Goal: Task Accomplishment & Management: Use online tool/utility

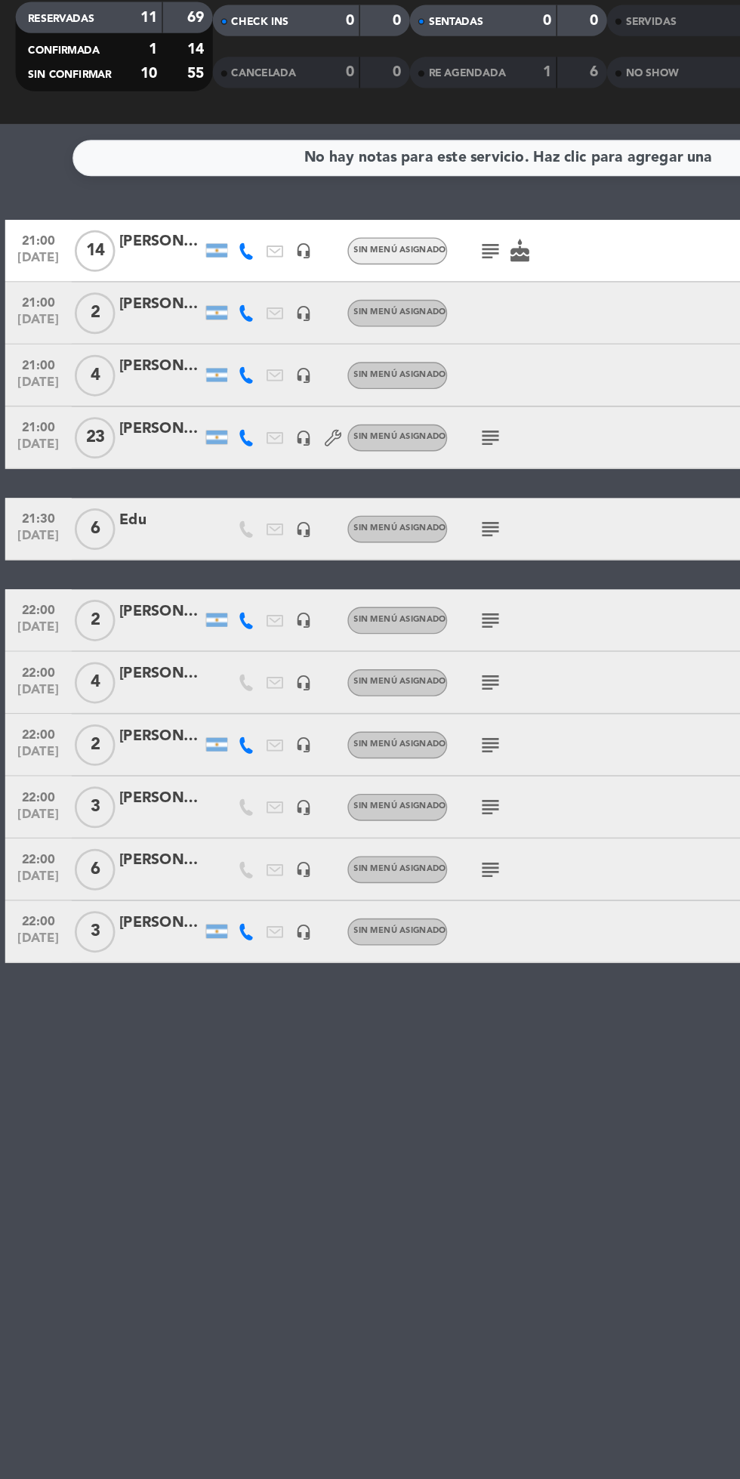
click at [525, 1086] on div "No hay notas para este servicio. Haz clic para agregar una 21:00 [DATE] [PERSON…" at bounding box center [370, 841] width 740 height 1275
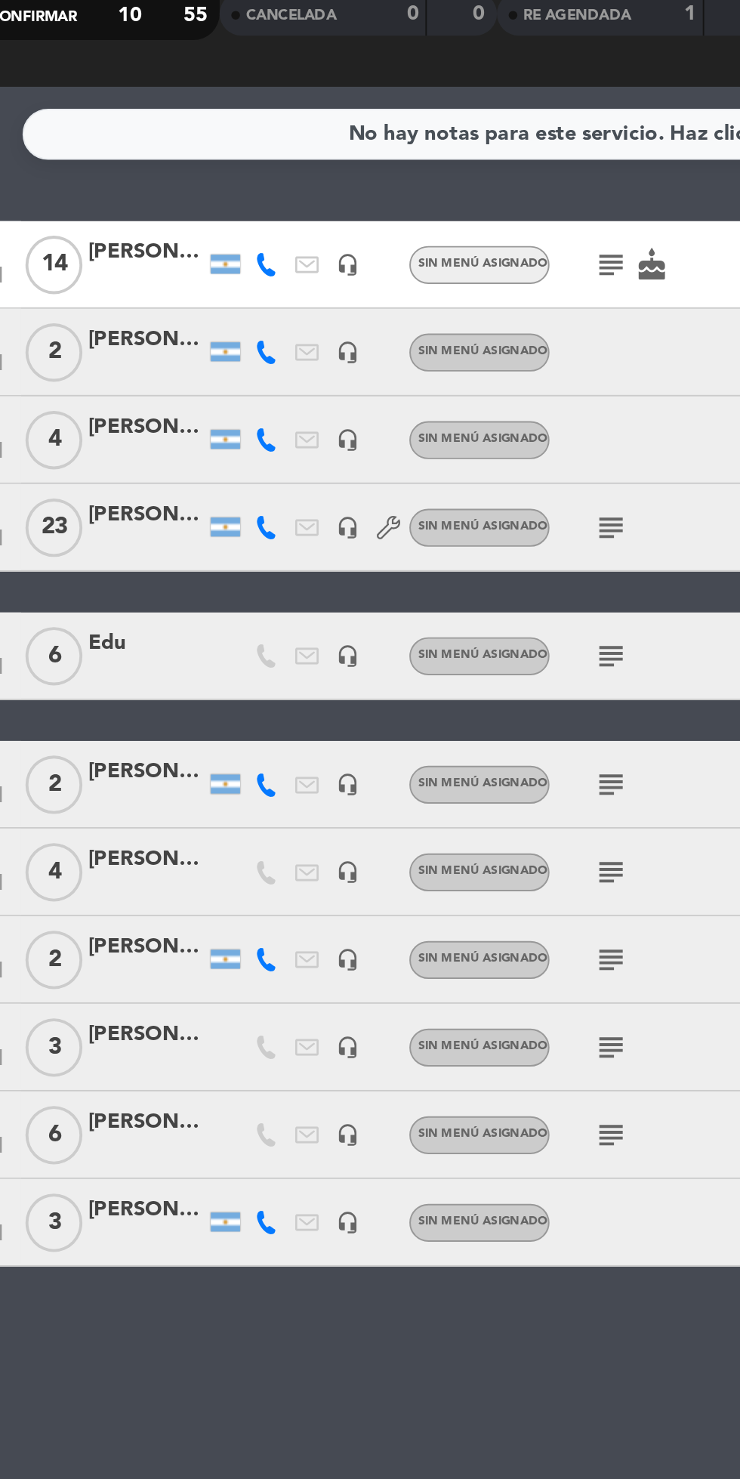
click at [359, 504] on icon "subject" at bounding box center [357, 499] width 18 height 18
click at [285, 891] on div "No hay notas para este servicio. Haz clic para agregar una 21:00 [DATE] [PERSON…" at bounding box center [370, 841] width 740 height 1275
click at [355, 752] on icon "subject" at bounding box center [357, 746] width 18 height 18
click at [344, 846] on div "No hay notas para este servicio. Haz clic para agregar una 21:00 [DATE] [PERSON…" at bounding box center [370, 841] width 740 height 1275
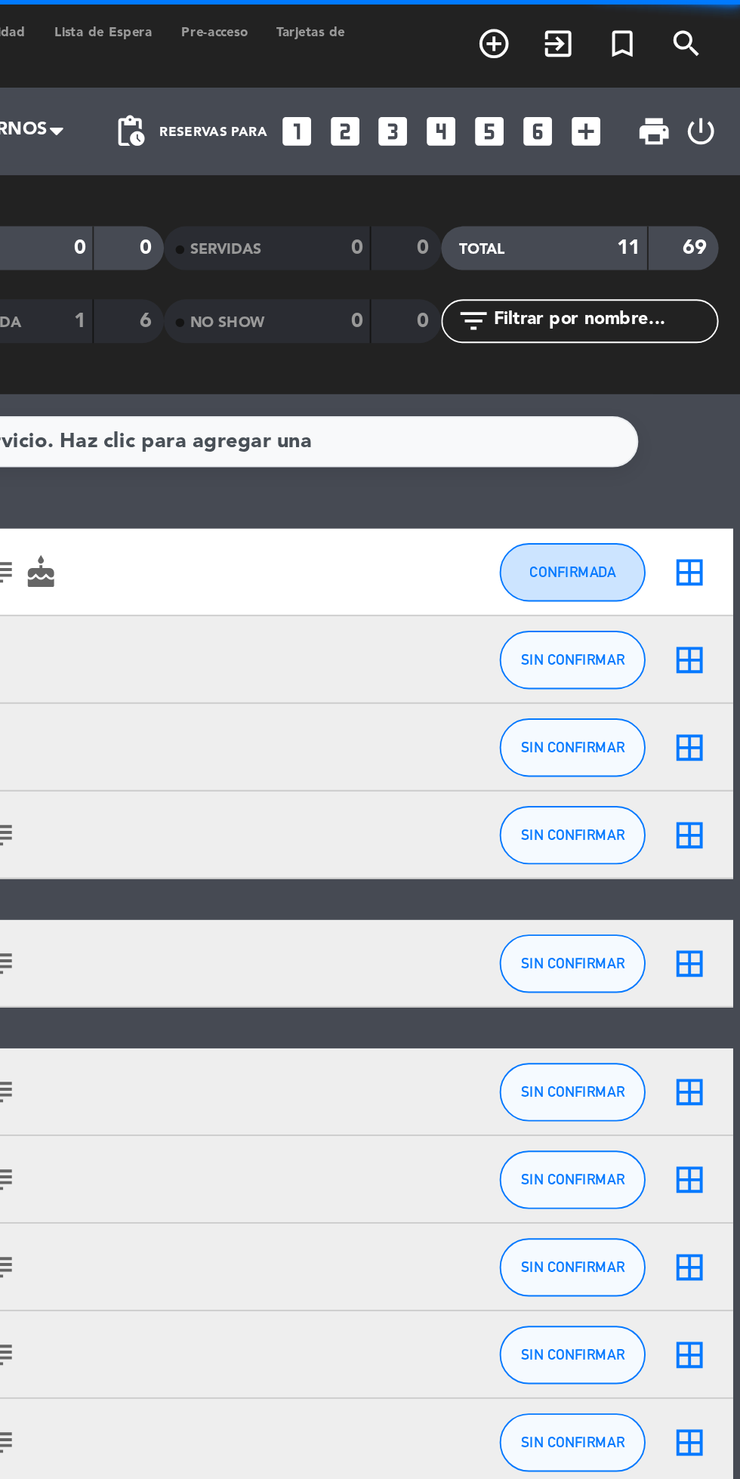
click at [702, 320] on div "border_all" at bounding box center [713, 341] width 45 height 45
click at [714, 289] on icon "border_all" at bounding box center [714, 296] width 18 height 18
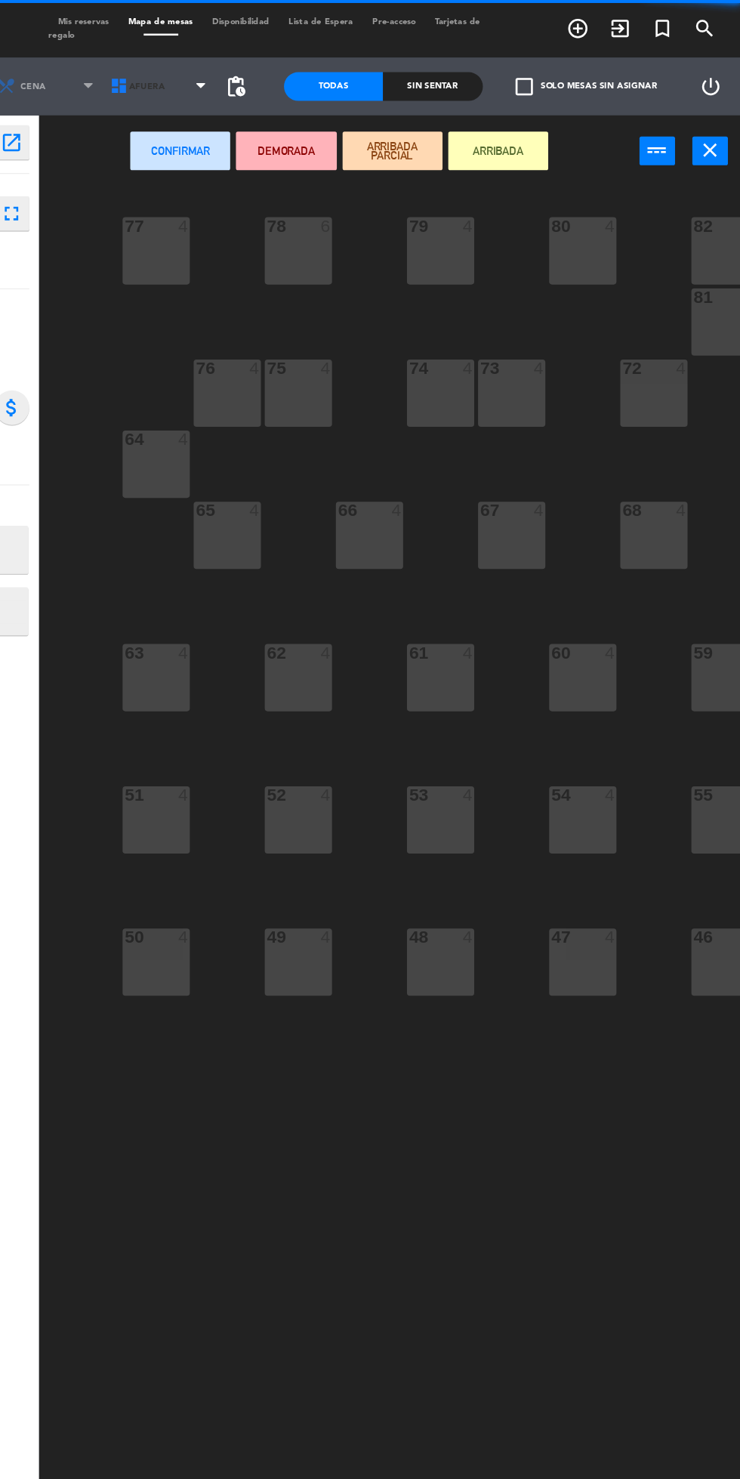
click at [310, 79] on span "AFUERA" at bounding box center [284, 67] width 89 height 33
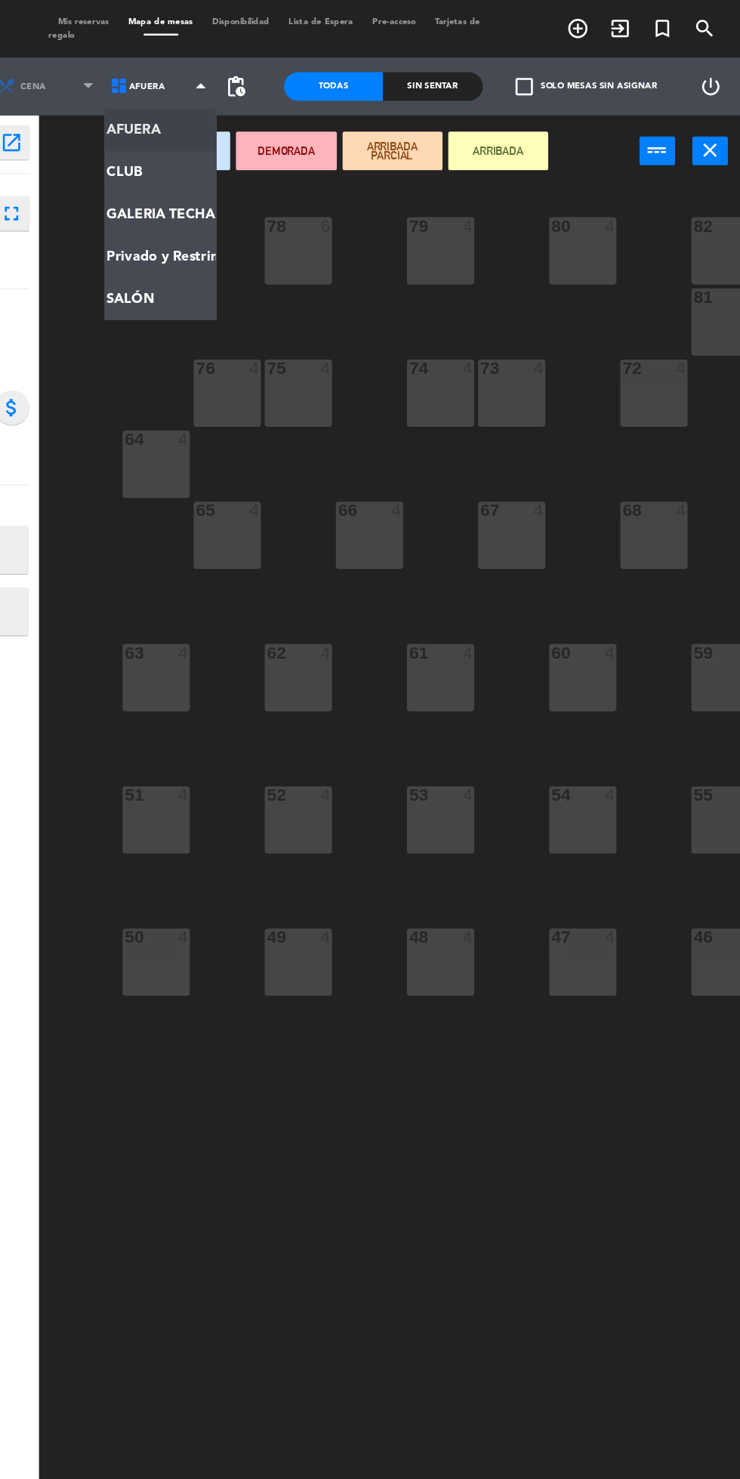
click at [295, 243] on ng-component "menu Moby [PERSON_NAME][DATE] 5. septiembre - 18:51 Mis reservas Mapa de mesas …" at bounding box center [370, 738] width 740 height 1476
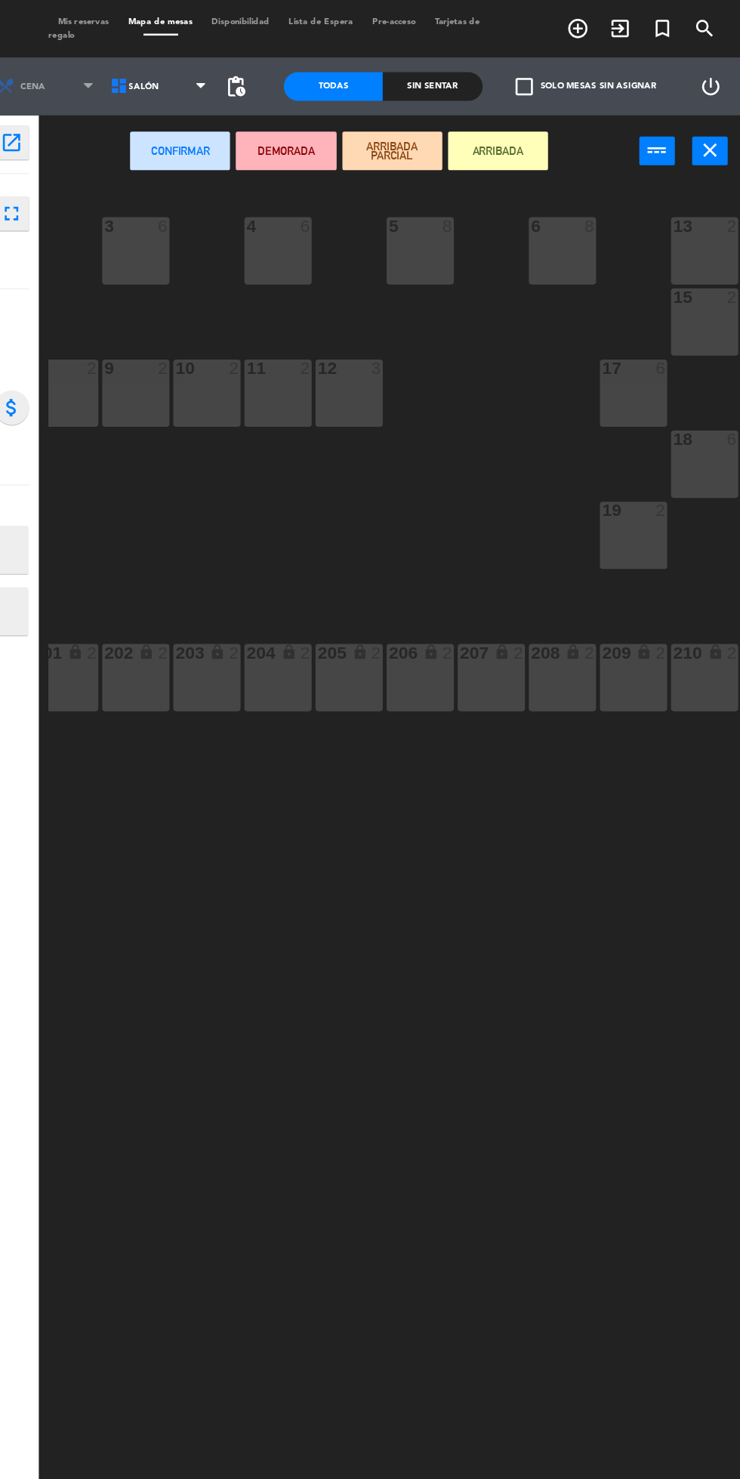
scroll to position [0, 80]
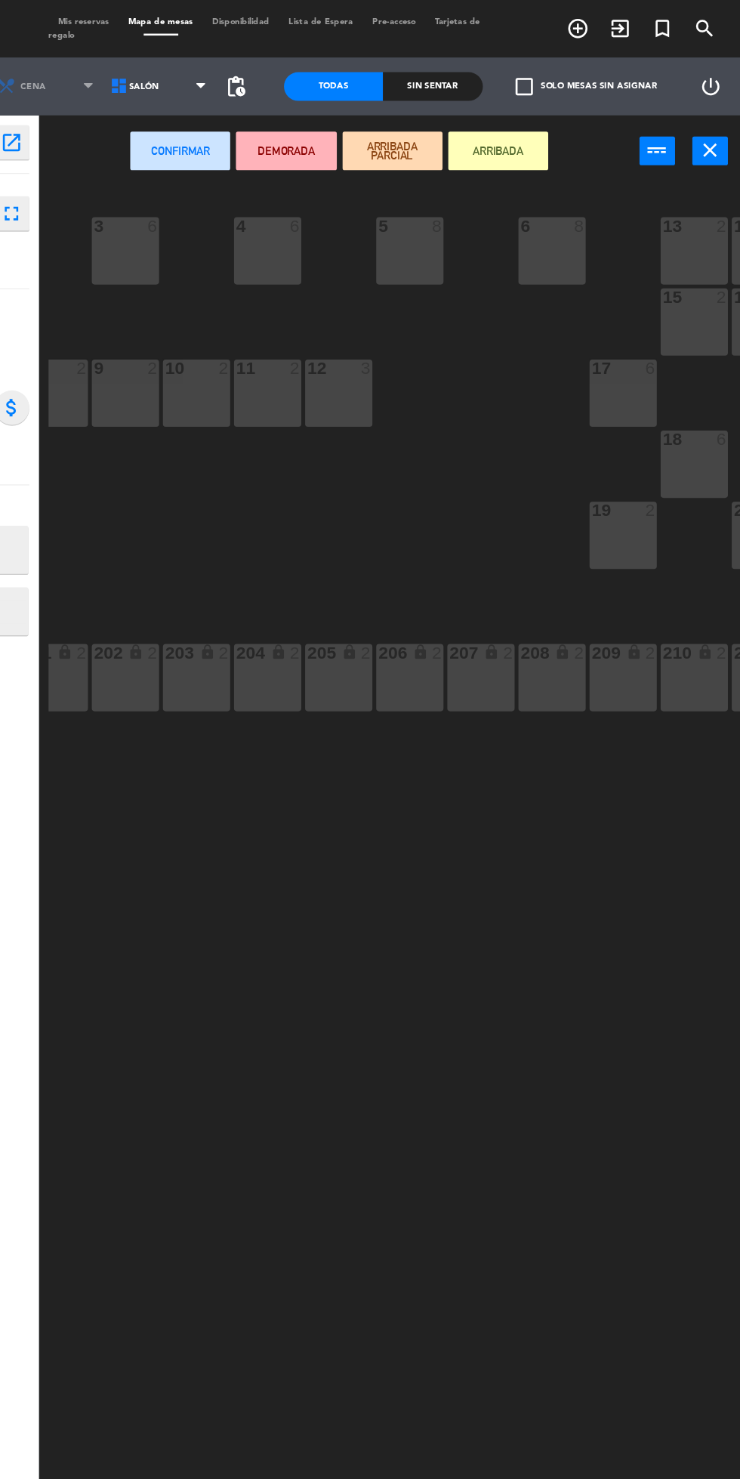
click at [639, 310] on div "17 6" at bounding box center [648, 309] width 53 height 53
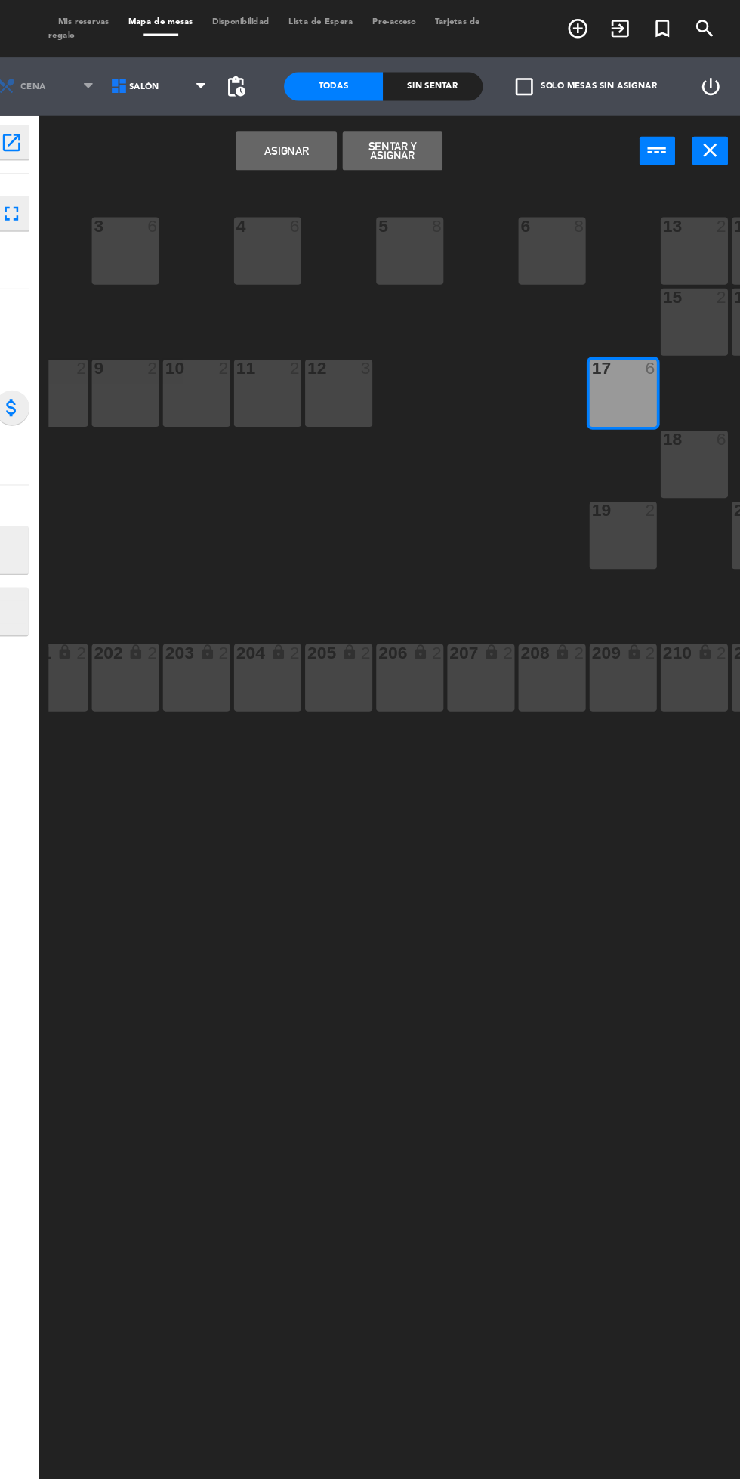
click at [388, 119] on button "Asignar" at bounding box center [383, 118] width 79 height 30
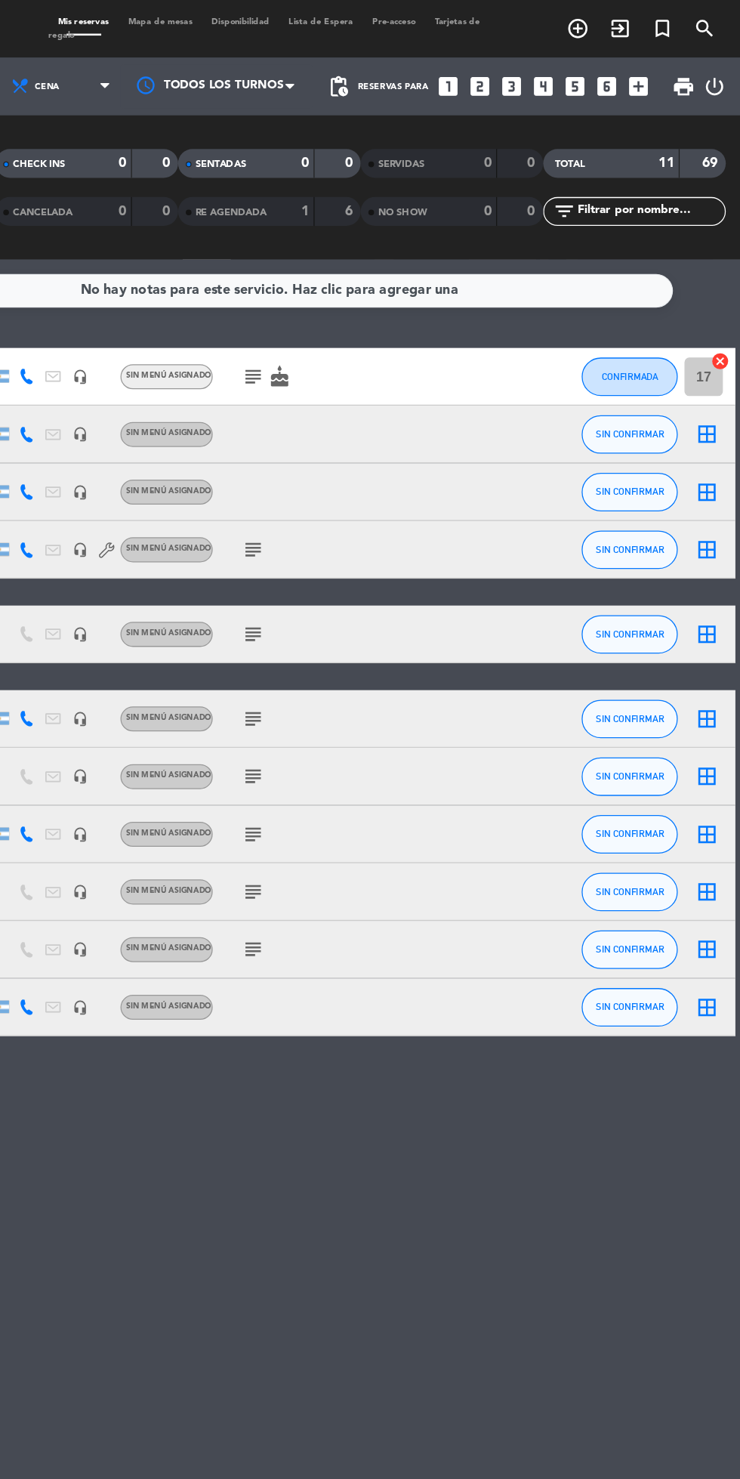
click at [705, 494] on icon "border_all" at bounding box center [714, 499] width 18 height 18
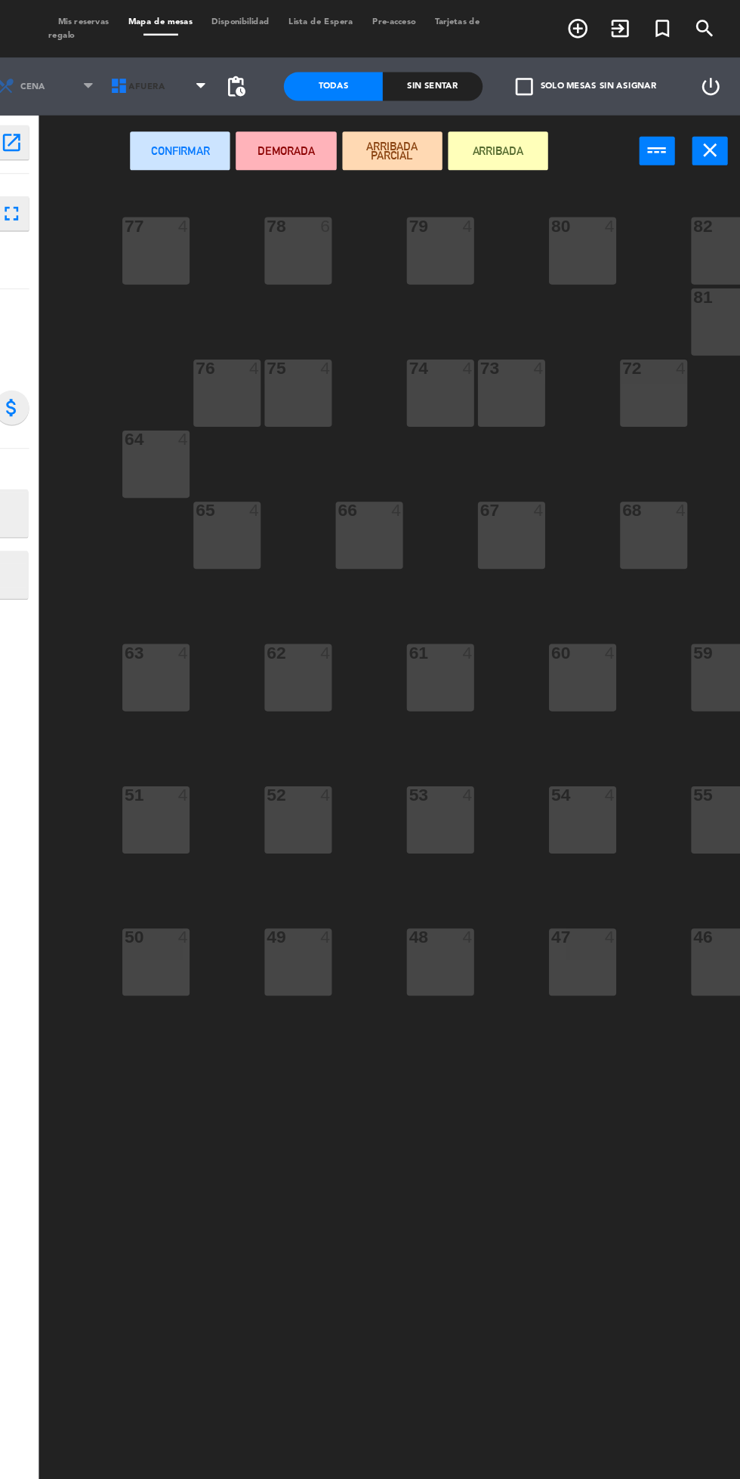
click at [287, 66] on span "AFUERA" at bounding box center [284, 67] width 89 height 33
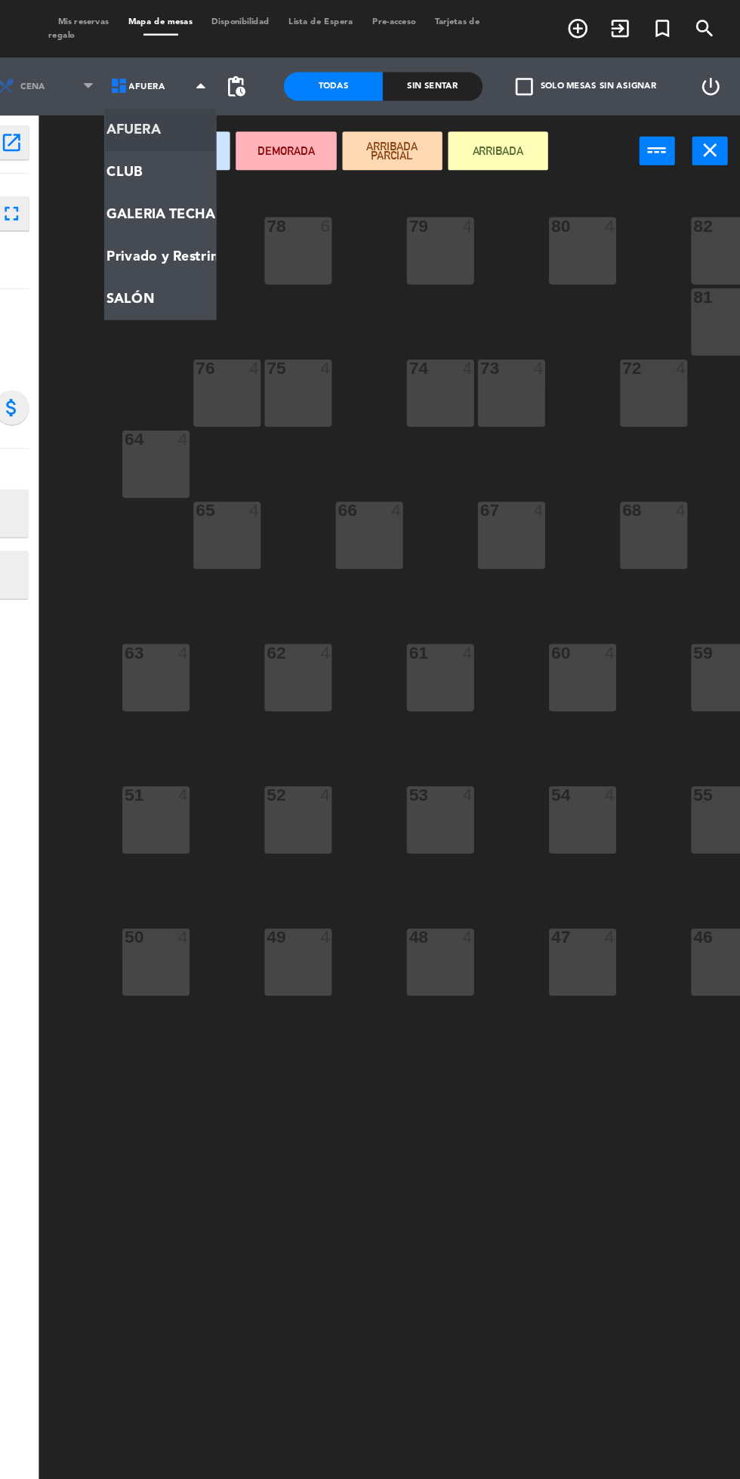
click at [304, 249] on ng-component "menu Moby [PERSON_NAME][DATE] 5. septiembre - 18:52 Mis reservas Mapa de mesas …" at bounding box center [370, 738] width 740 height 1476
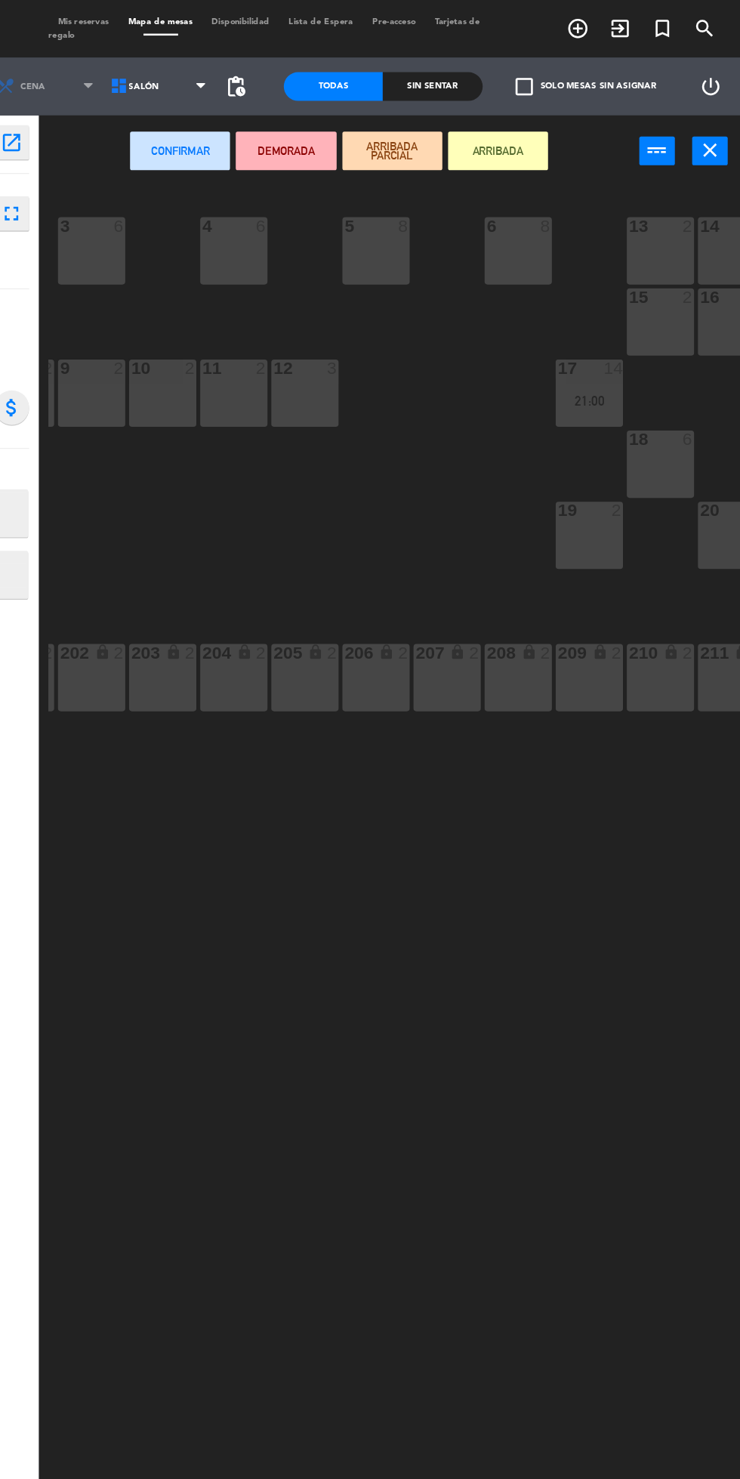
scroll to position [0, 169]
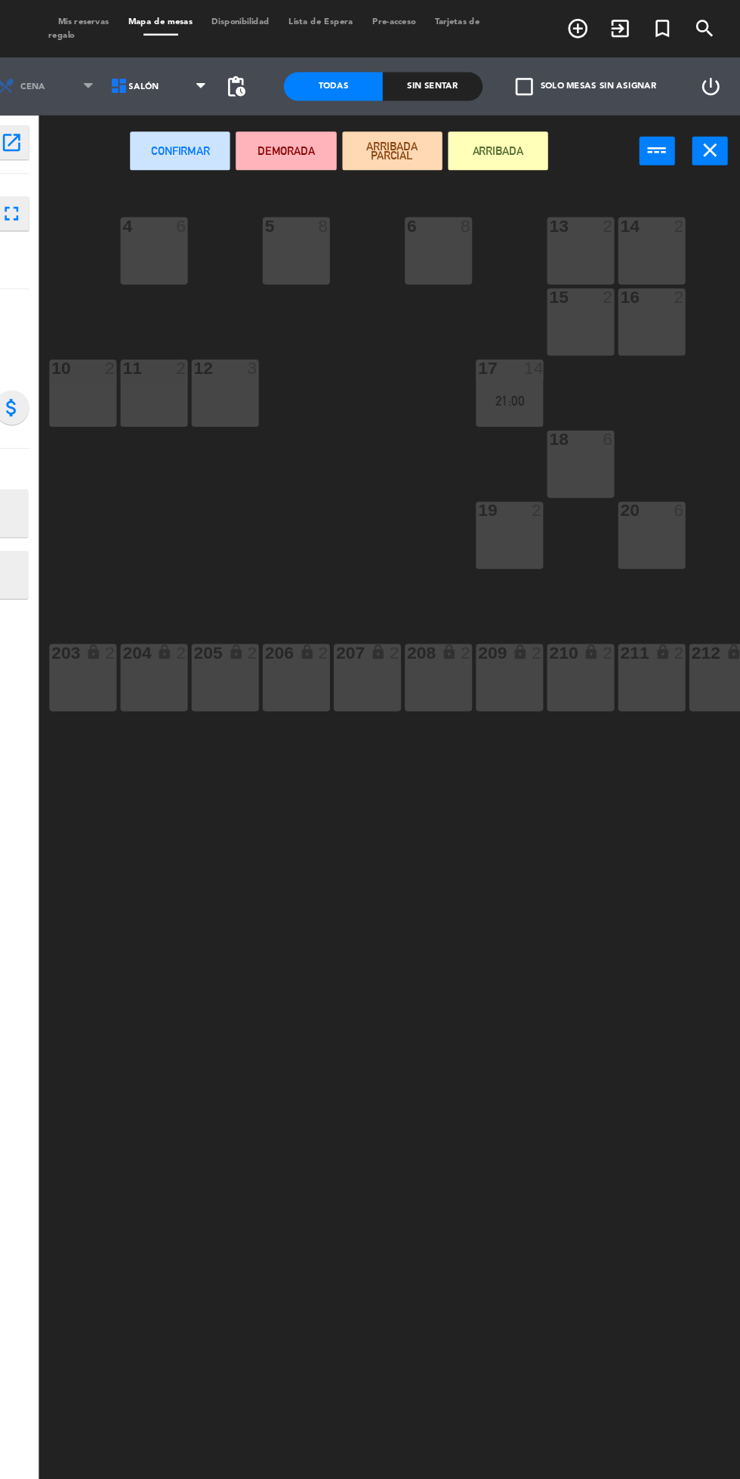
click at [669, 417] on div "20 6" at bounding box center [670, 420] width 53 height 53
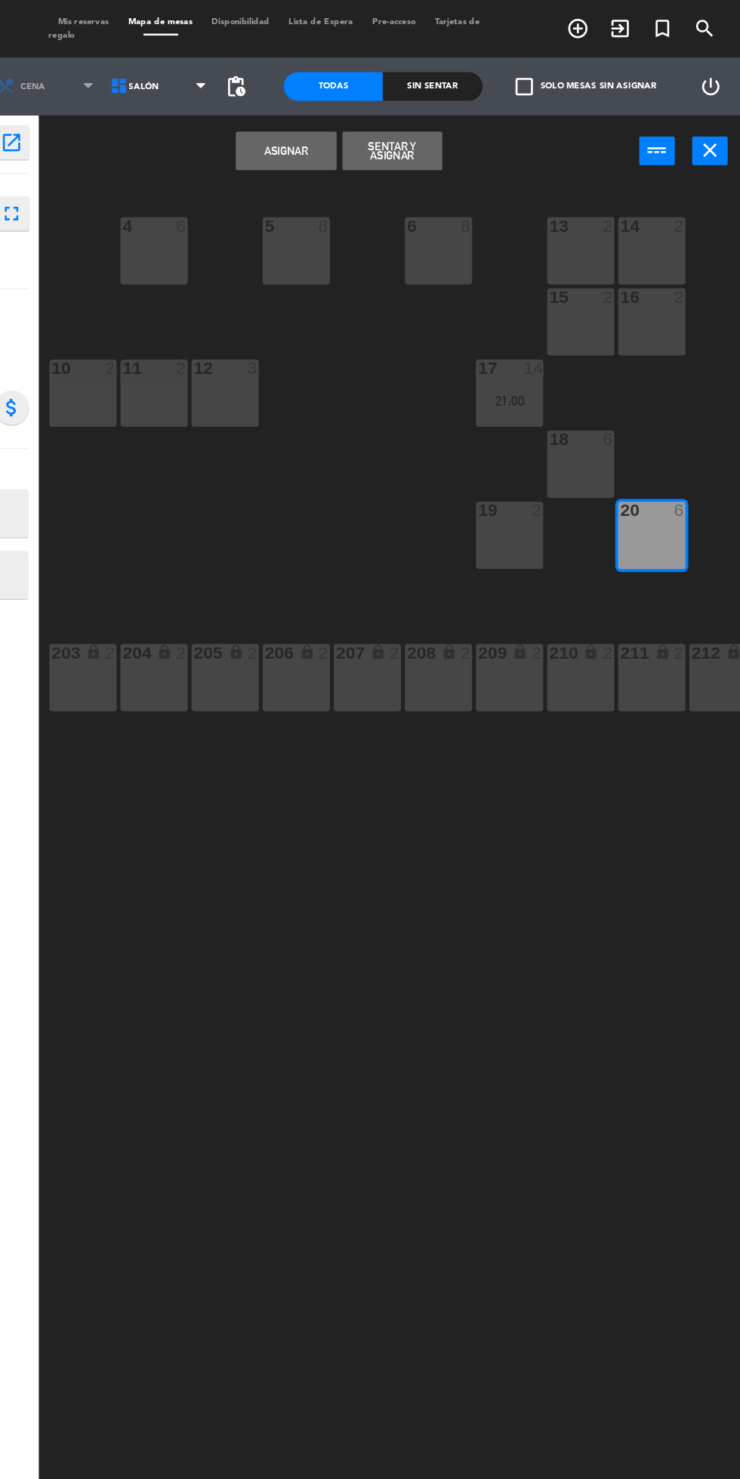
click at [385, 119] on button "Asignar" at bounding box center [383, 118] width 79 height 30
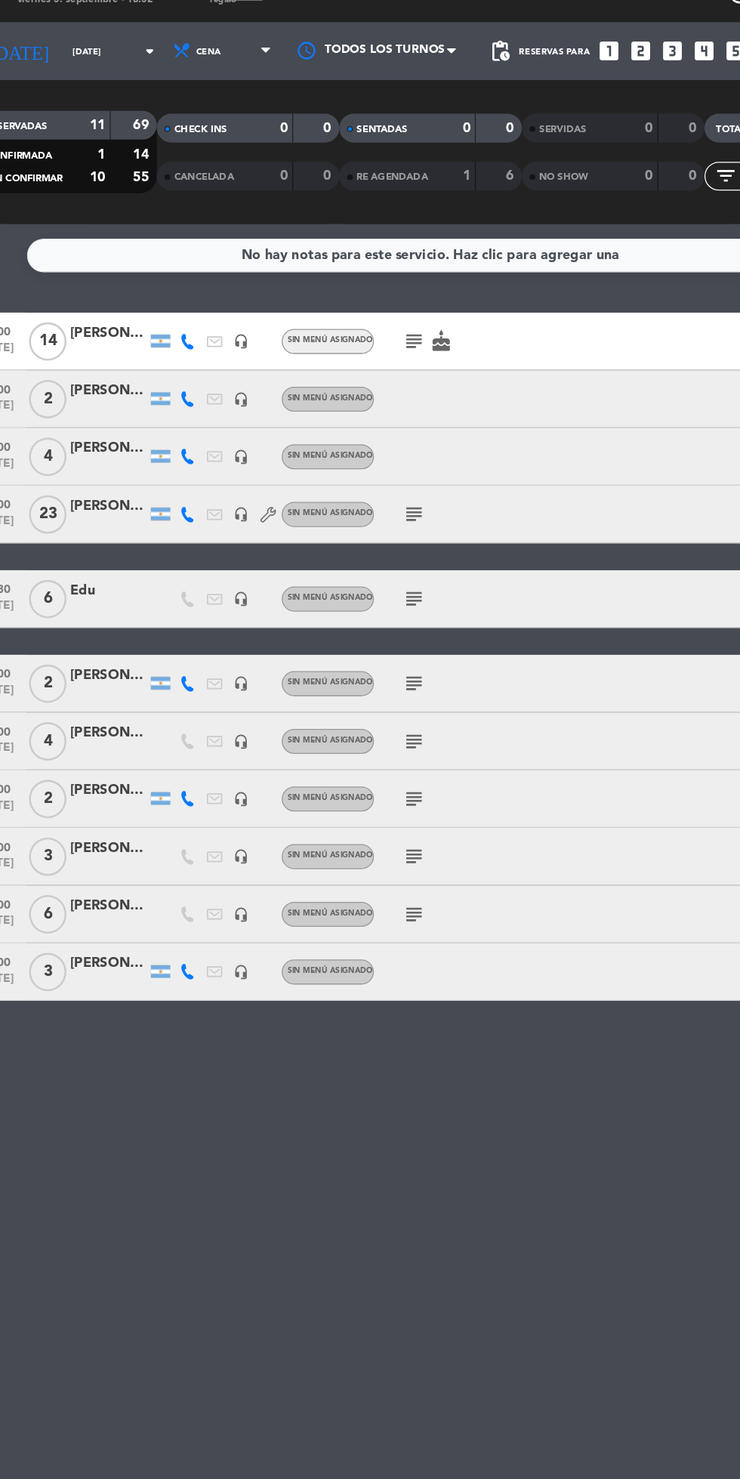
click at [354, 662] on icon "subject" at bounding box center [357, 656] width 18 height 18
click at [357, 610] on icon "subject" at bounding box center [357, 610] width 18 height 18
click at [355, 660] on icon "subject" at bounding box center [357, 656] width 18 height 18
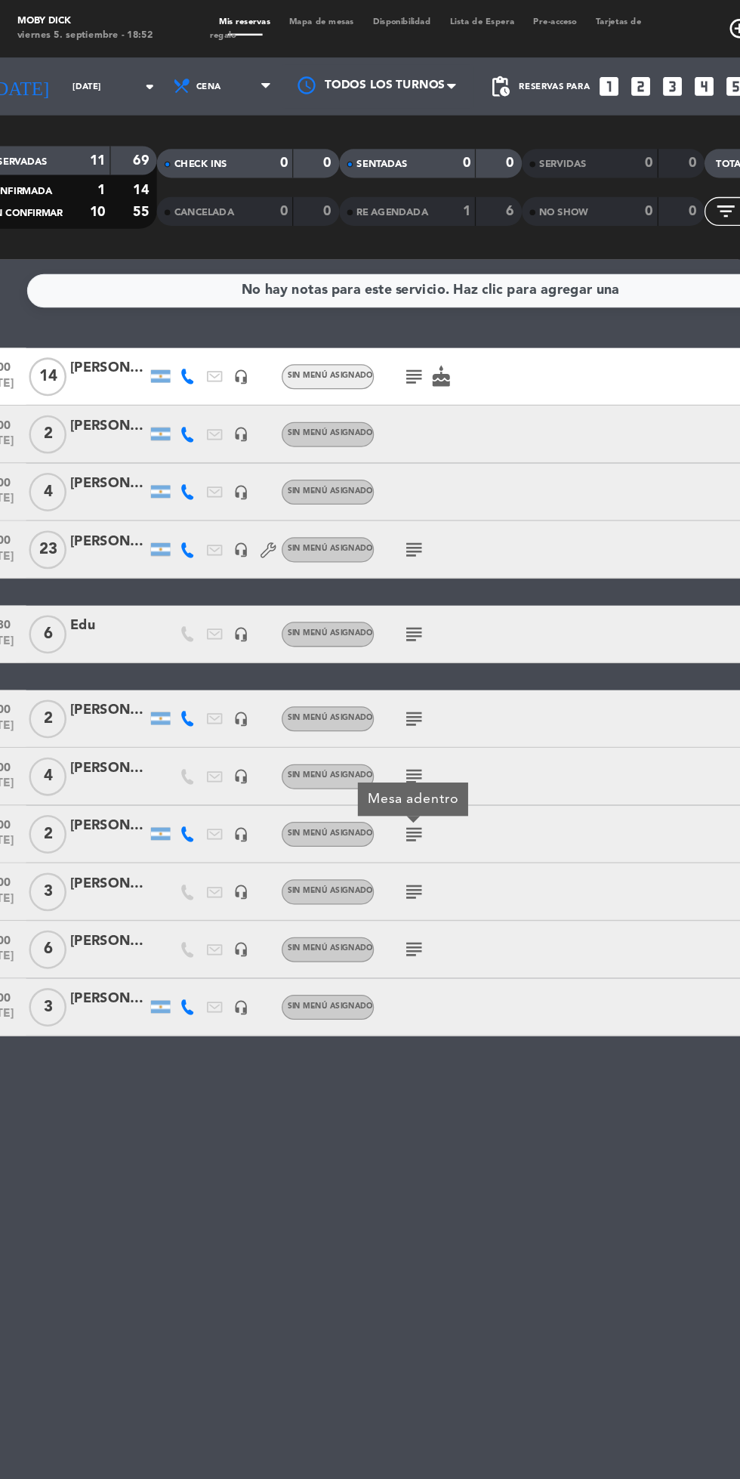
click at [320, 612] on span "Sin menú asignado" at bounding box center [291, 610] width 67 height 6
click at [355, 611] on icon "subject" at bounding box center [357, 610] width 18 height 18
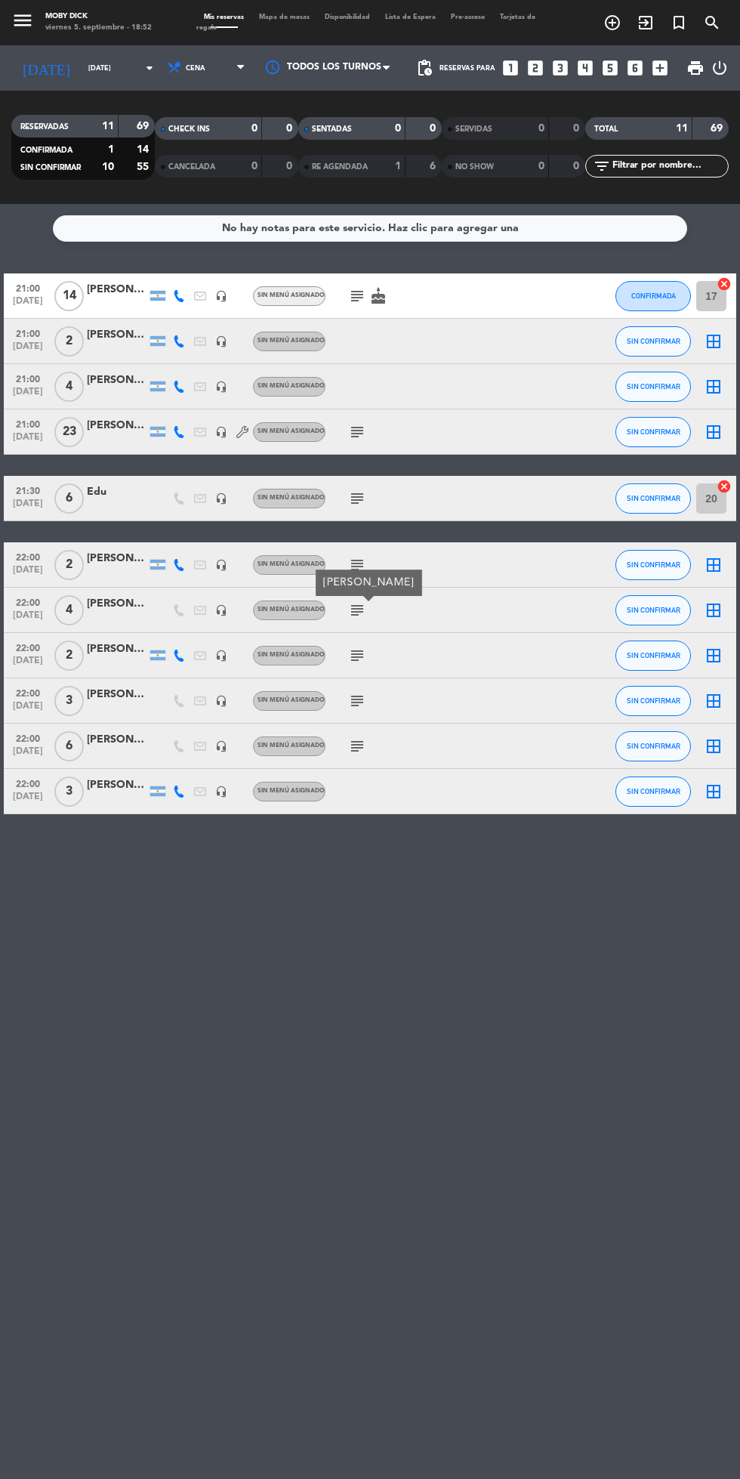
click at [430, 1010] on div "No hay notas para este servicio. Haz clic para agregar una 21:00 [DATE] [PERSON…" at bounding box center [370, 841] width 740 height 1275
click at [714, 434] on icon "border_all" at bounding box center [714, 432] width 18 height 18
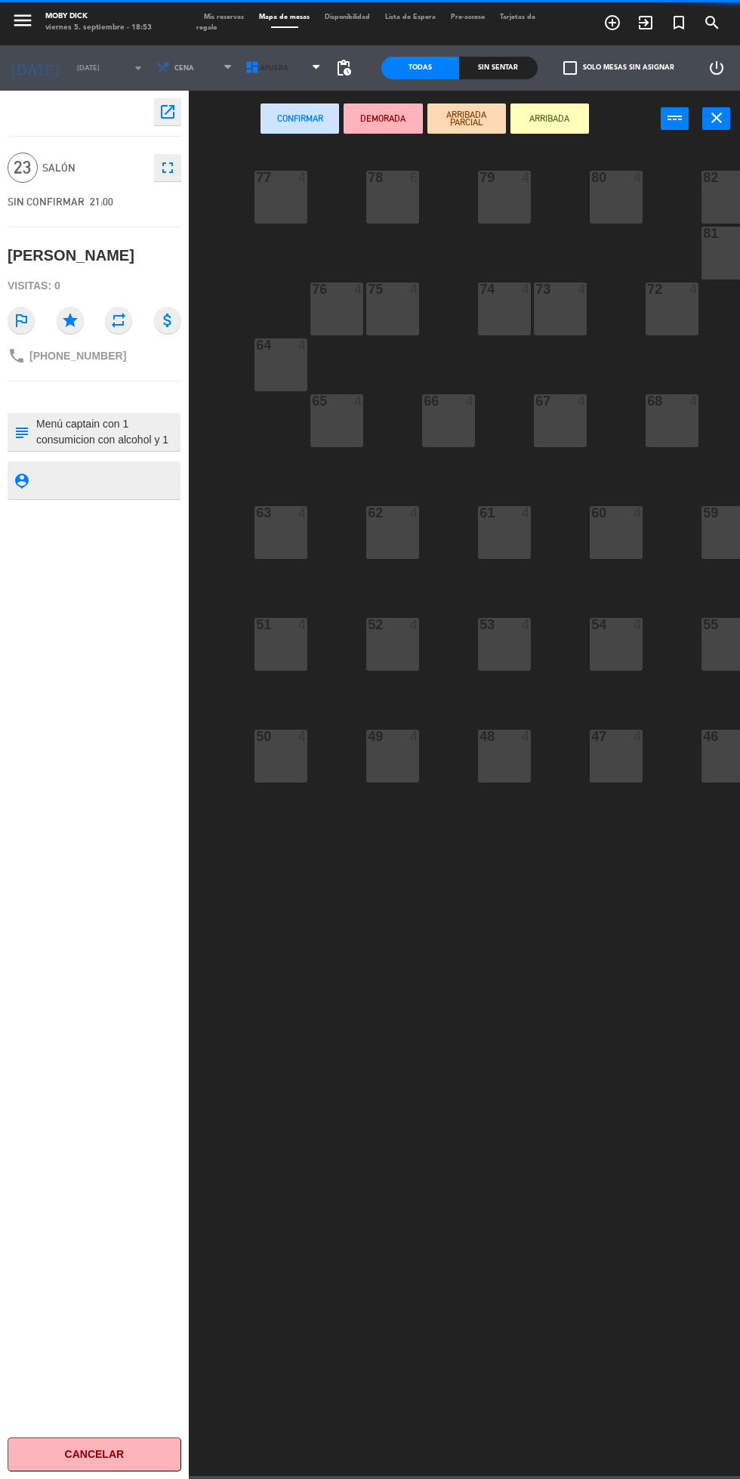
click at [317, 63] on icon at bounding box center [316, 68] width 7 height 12
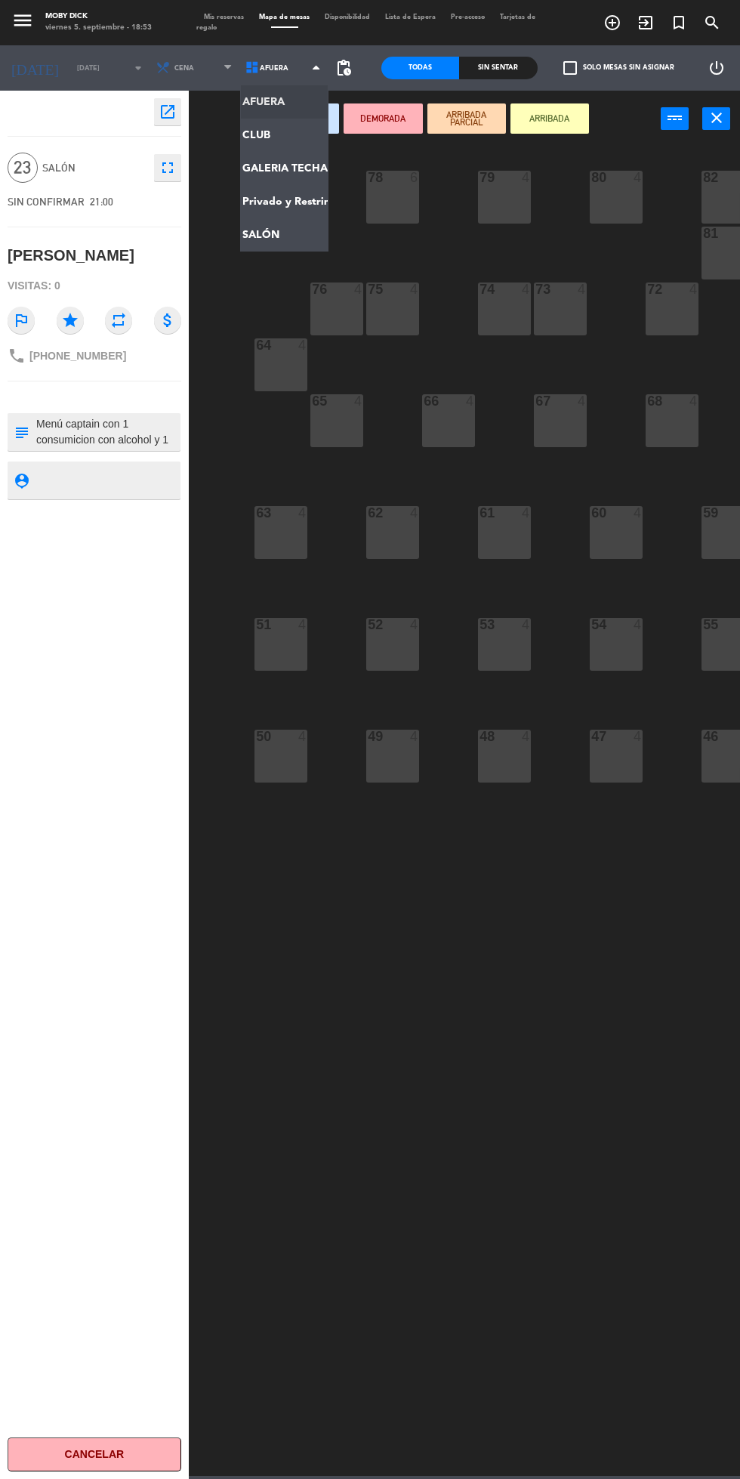
click at [308, 168] on ng-component "menu Moby [PERSON_NAME][DATE] 5. septiembre - 18:53 Mis reservas Mapa de mesas …" at bounding box center [370, 738] width 740 height 1476
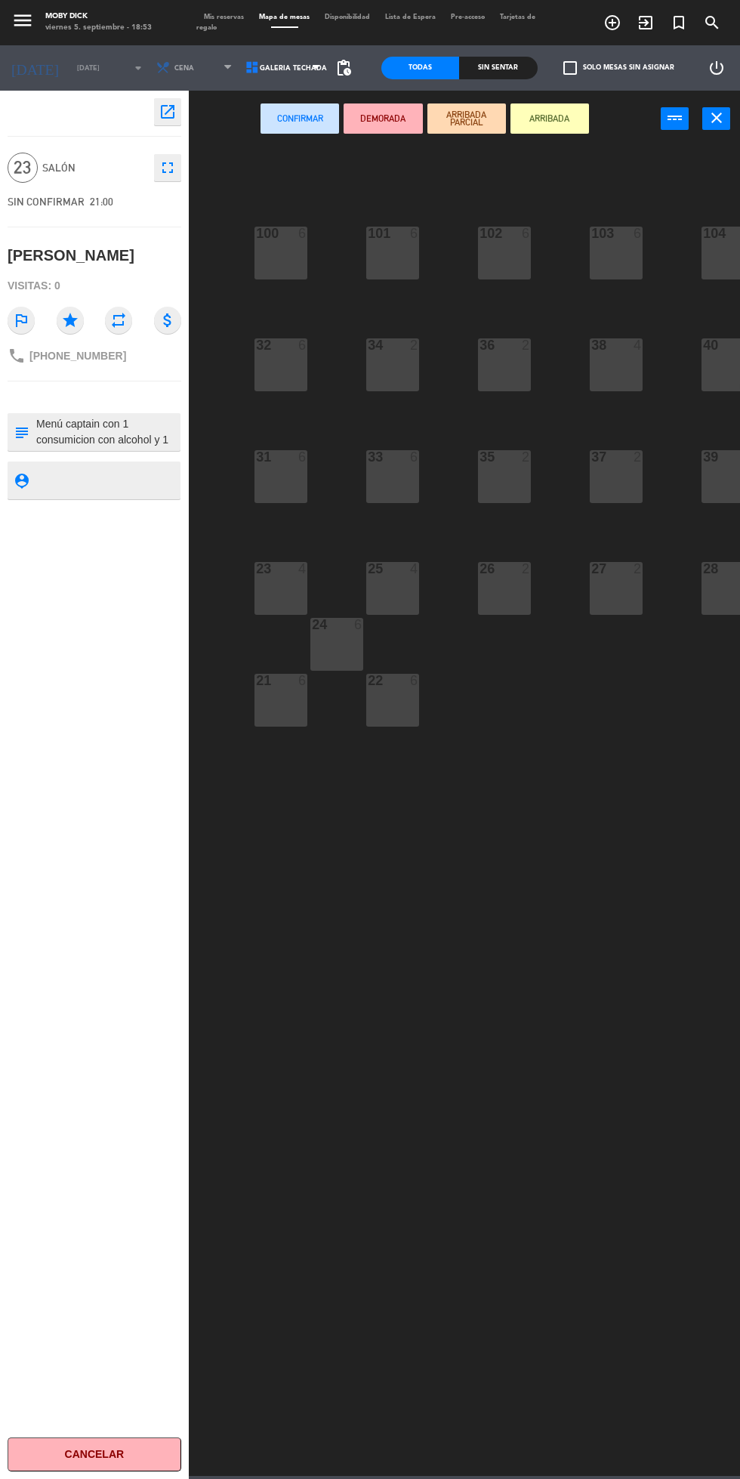
click at [271, 584] on div "23 4" at bounding box center [281, 588] width 53 height 53
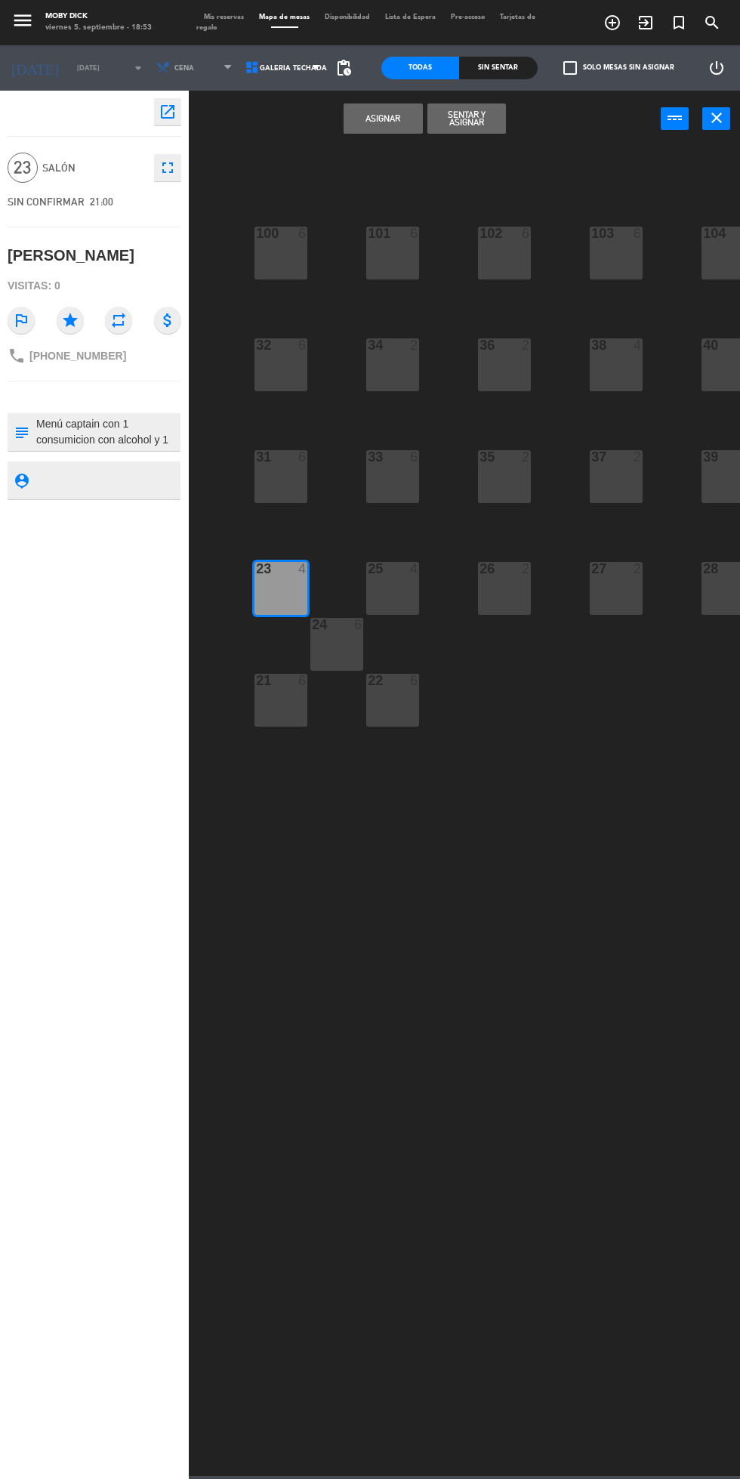
click at [397, 116] on button "Asignar" at bounding box center [383, 118] width 79 height 30
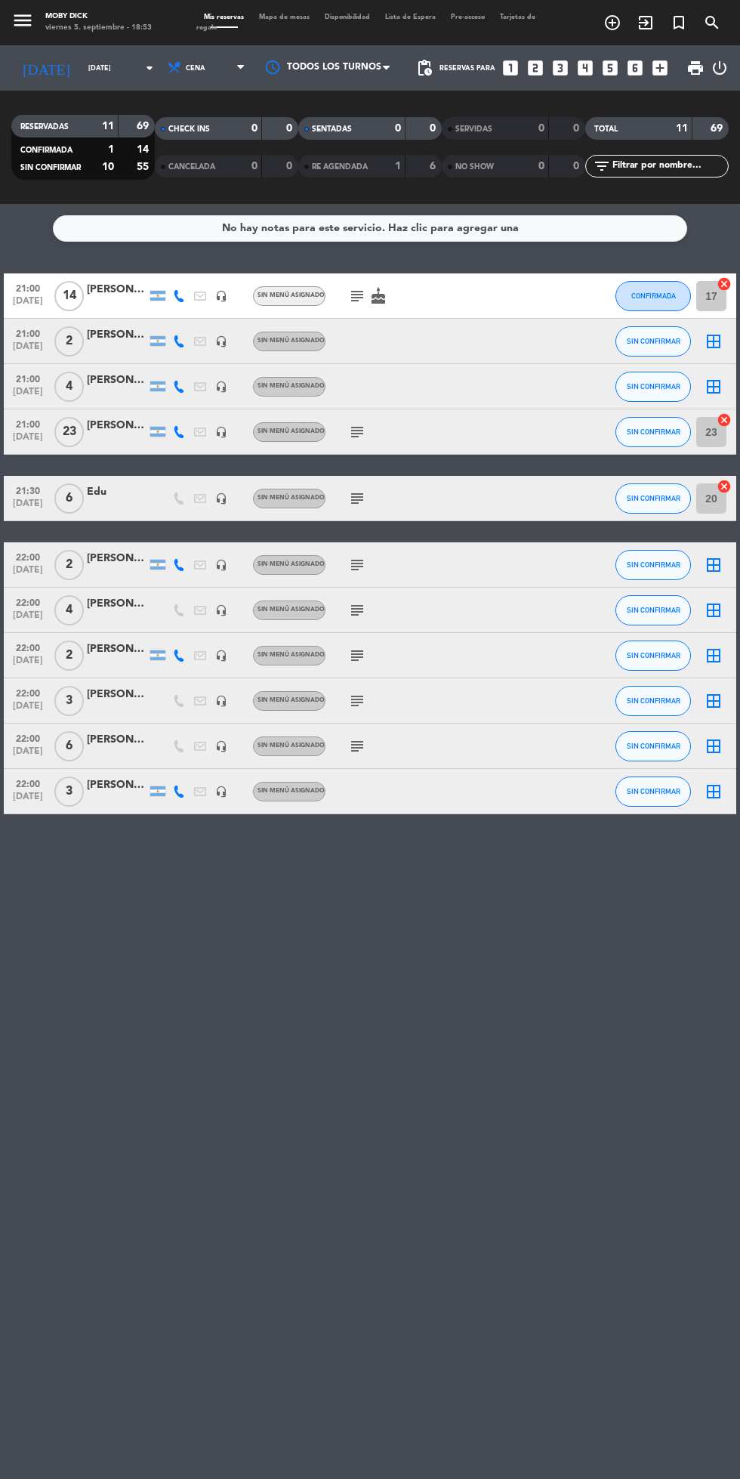
click at [714, 341] on icon "border_all" at bounding box center [714, 341] width 18 height 18
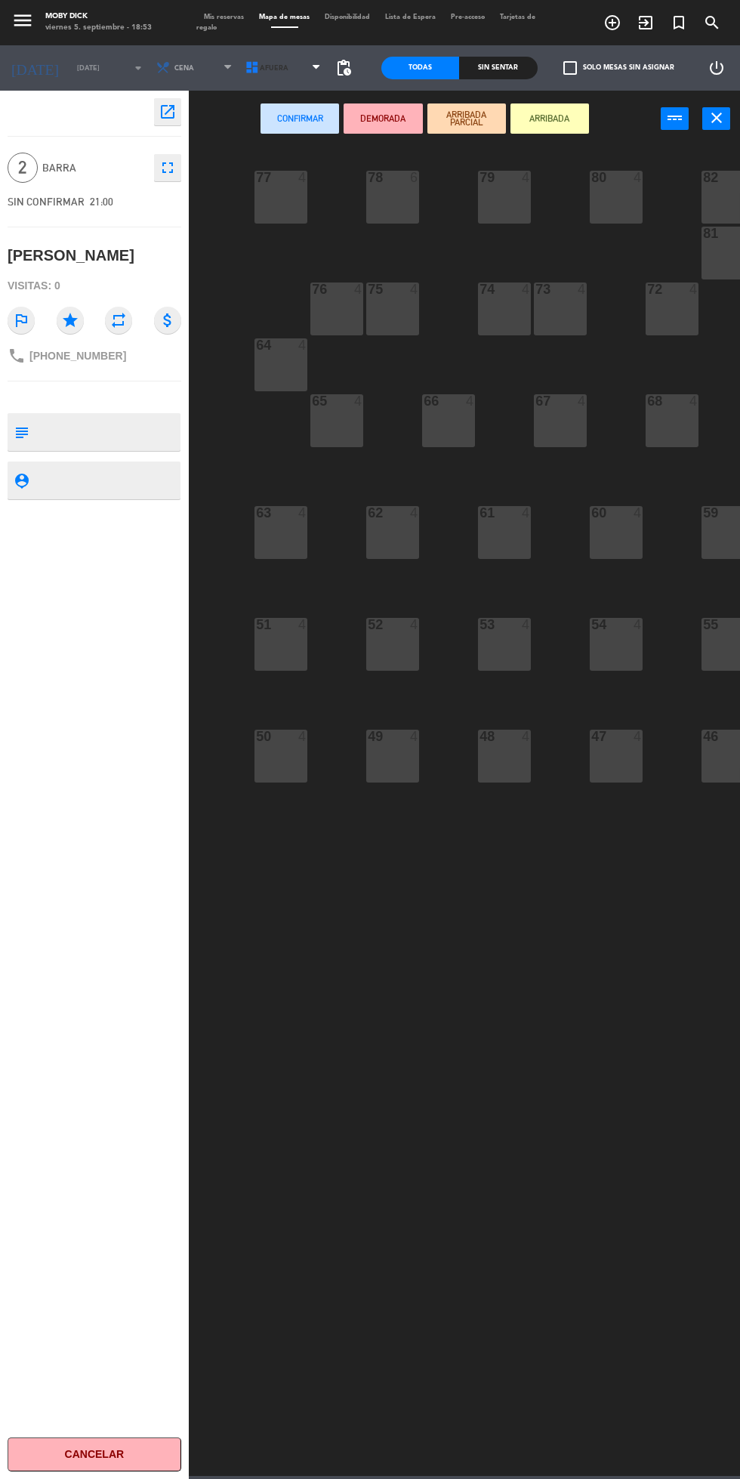
click at [305, 67] on span "AFUERA" at bounding box center [284, 67] width 89 height 33
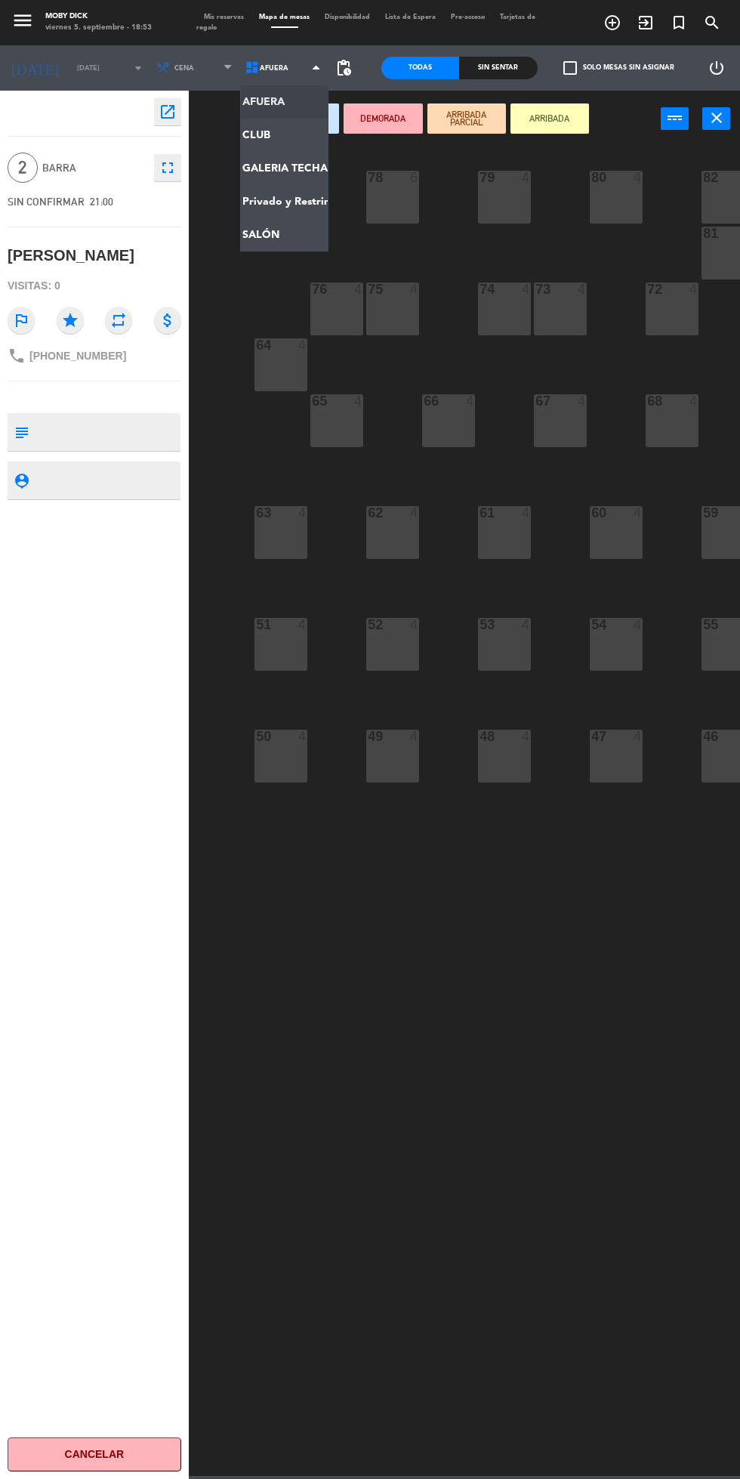
click at [302, 232] on ng-component "menu Moby [PERSON_NAME][DATE] 5. septiembre - 18:53 Mis reservas Mapa de mesas …" at bounding box center [370, 738] width 740 height 1476
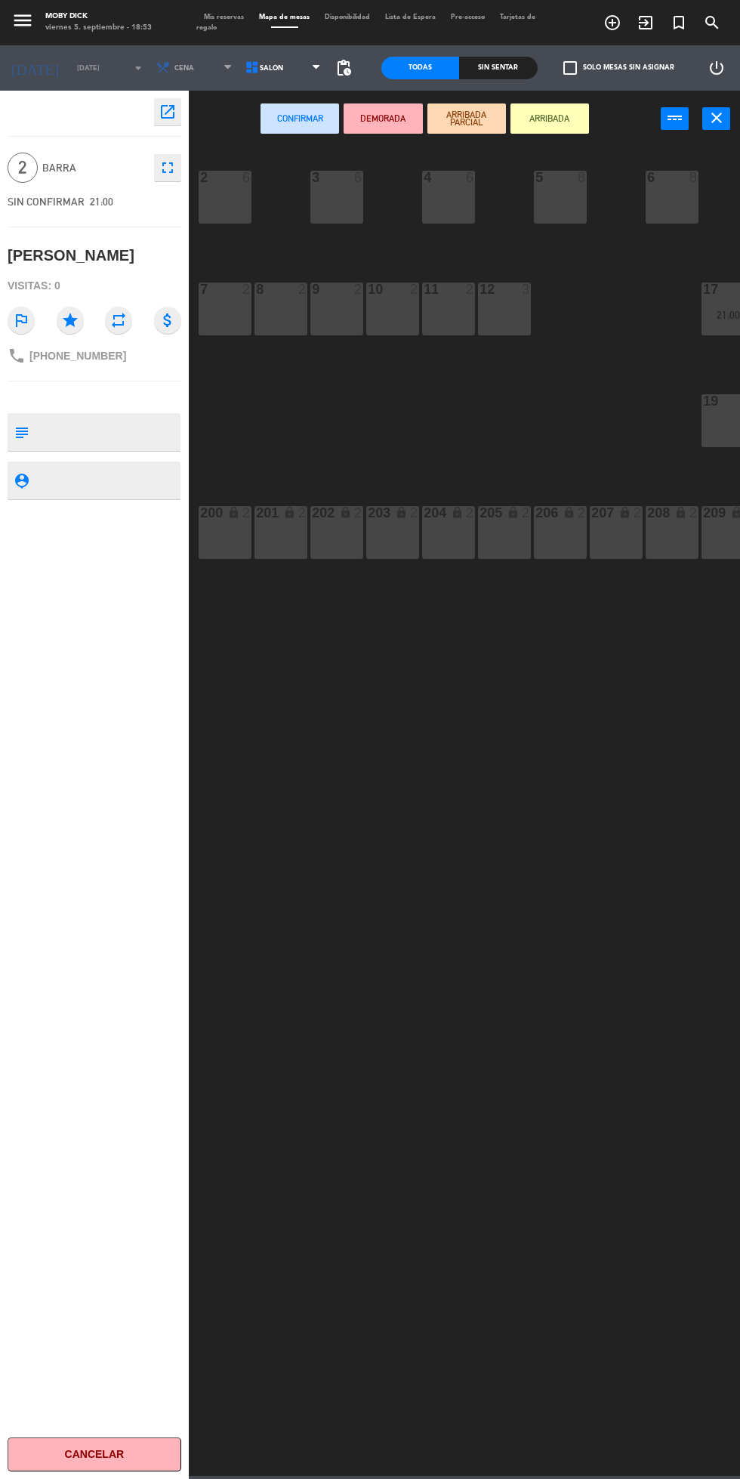
click at [383, 320] on div "10 2" at bounding box center [392, 309] width 53 height 53
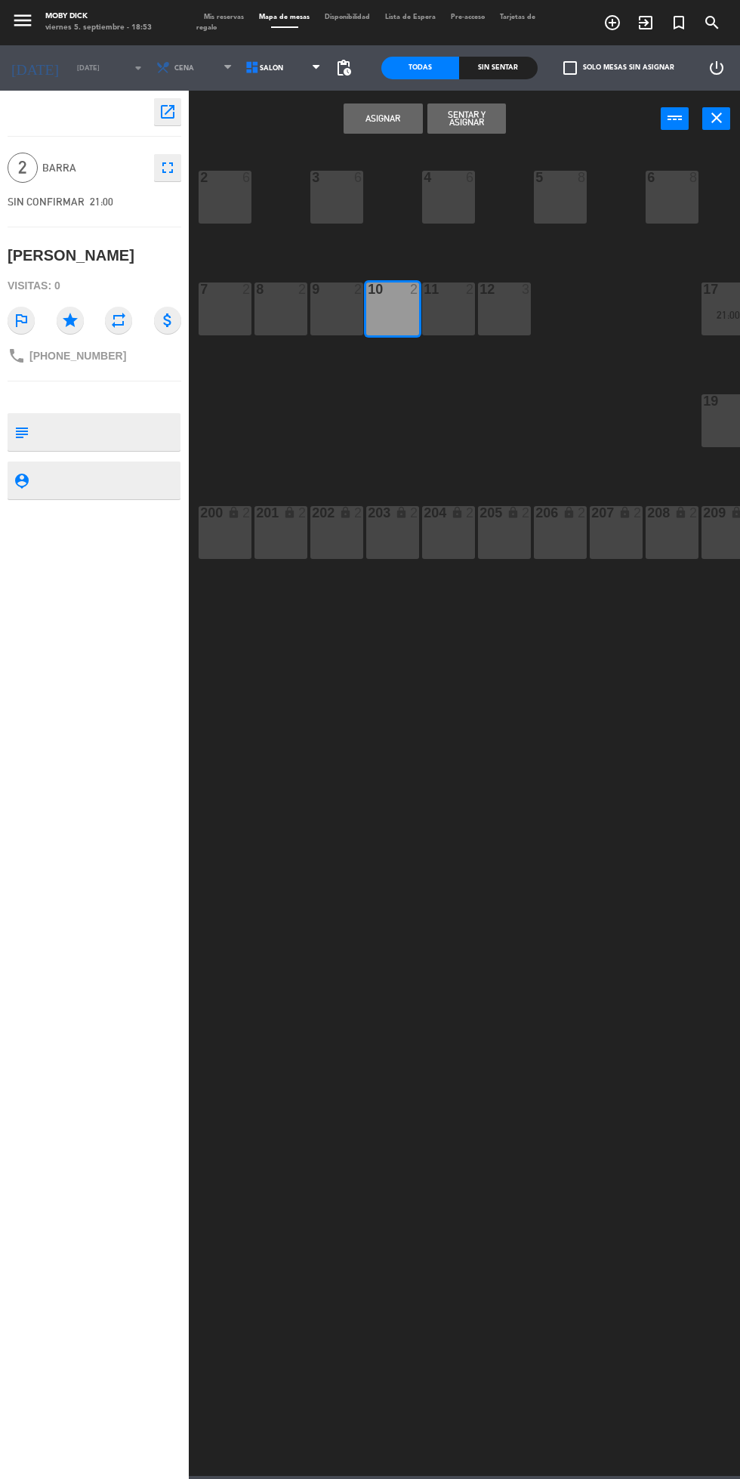
click at [403, 123] on button "Asignar" at bounding box center [383, 118] width 79 height 30
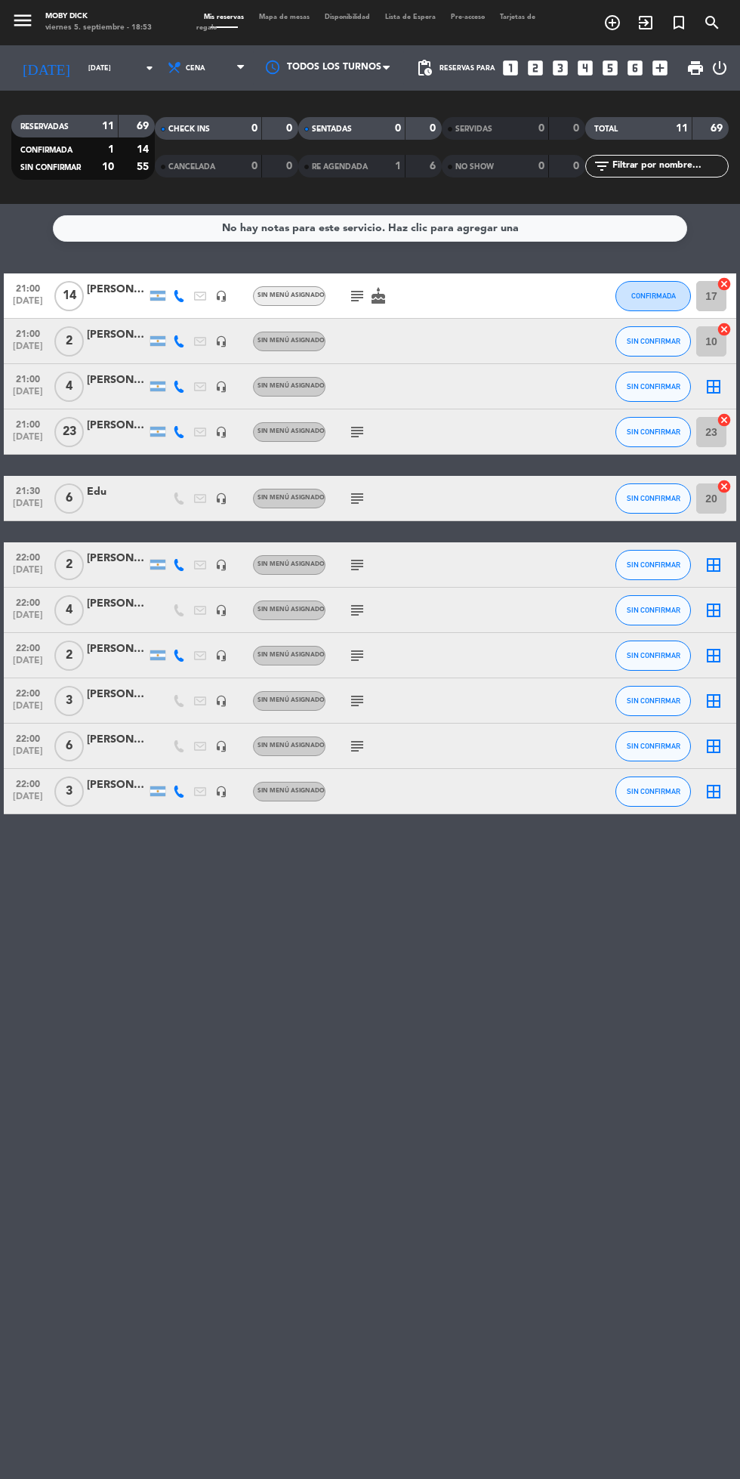
click at [721, 381] on icon "border_all" at bounding box center [714, 387] width 18 height 18
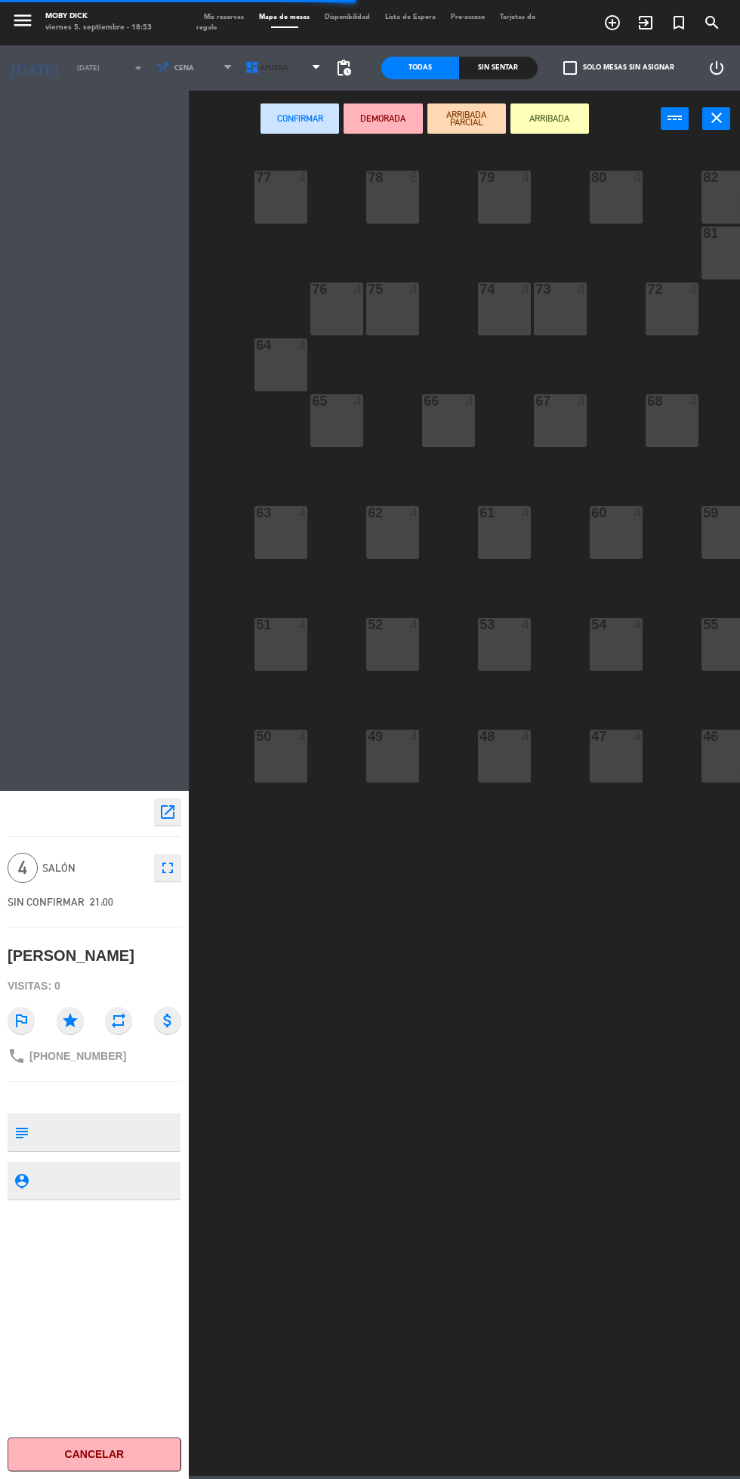
click at [280, 73] on span "AFUERA" at bounding box center [284, 67] width 89 height 33
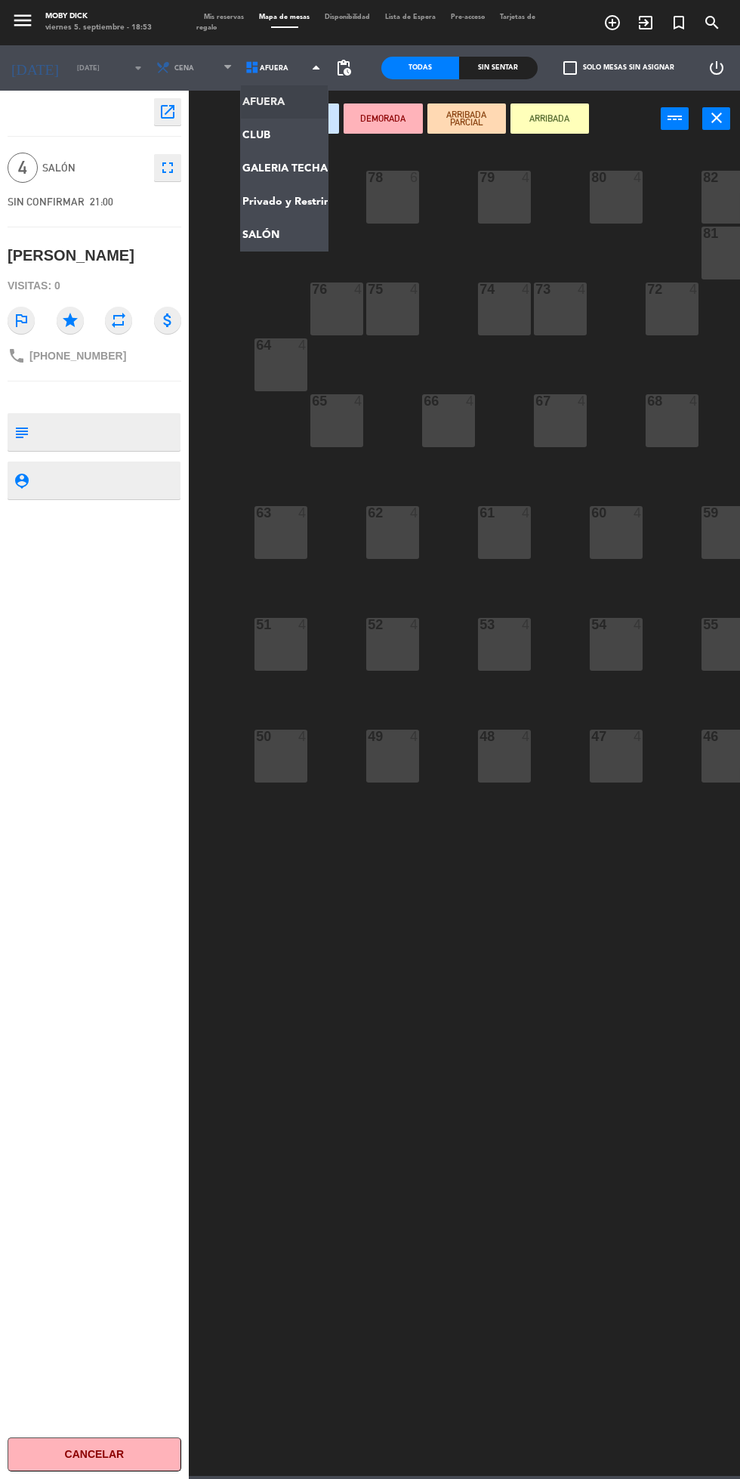
click at [284, 239] on ng-component "menu Moby [PERSON_NAME][DATE] 5. septiembre - 18:53 Mis reservas Mapa de mesas …" at bounding box center [370, 738] width 740 height 1476
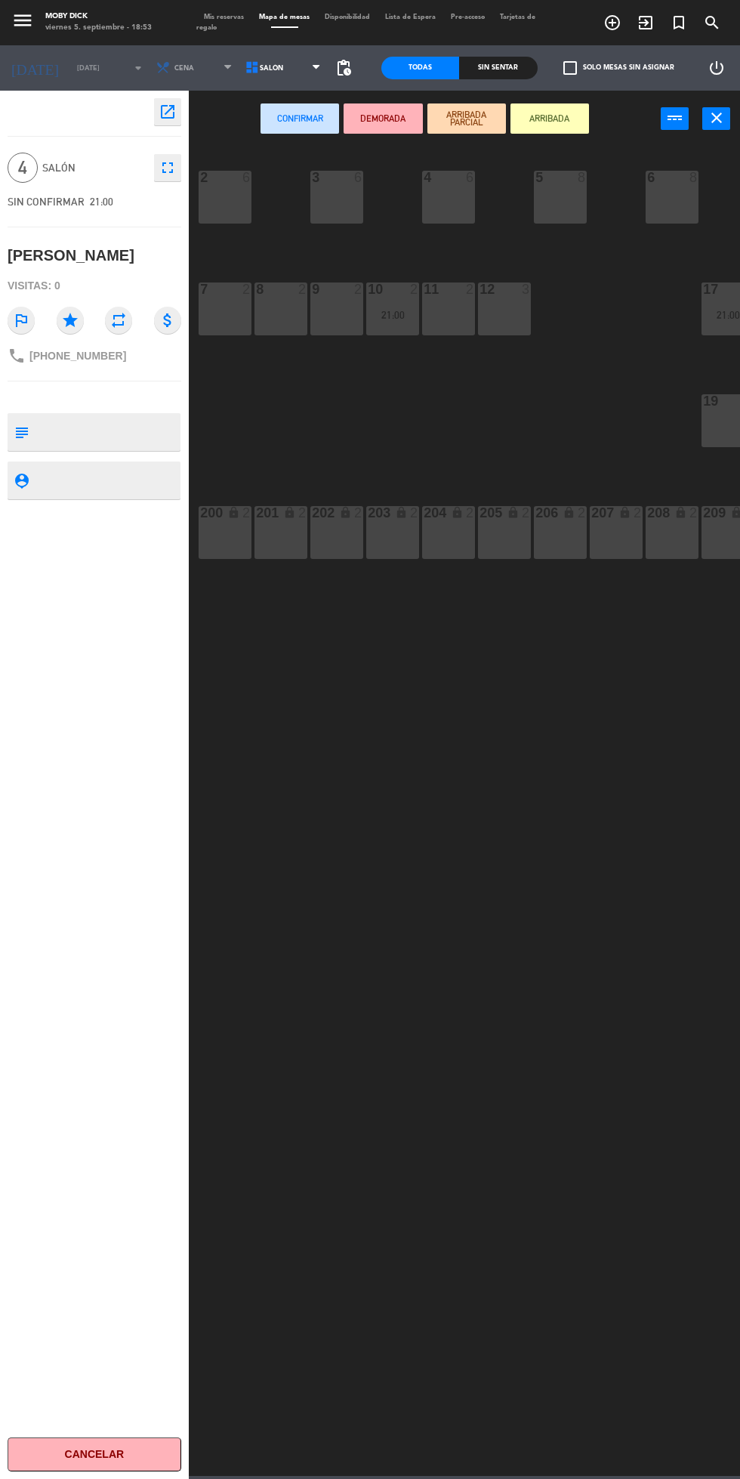
click at [350, 199] on div "3 6" at bounding box center [336, 197] width 53 height 53
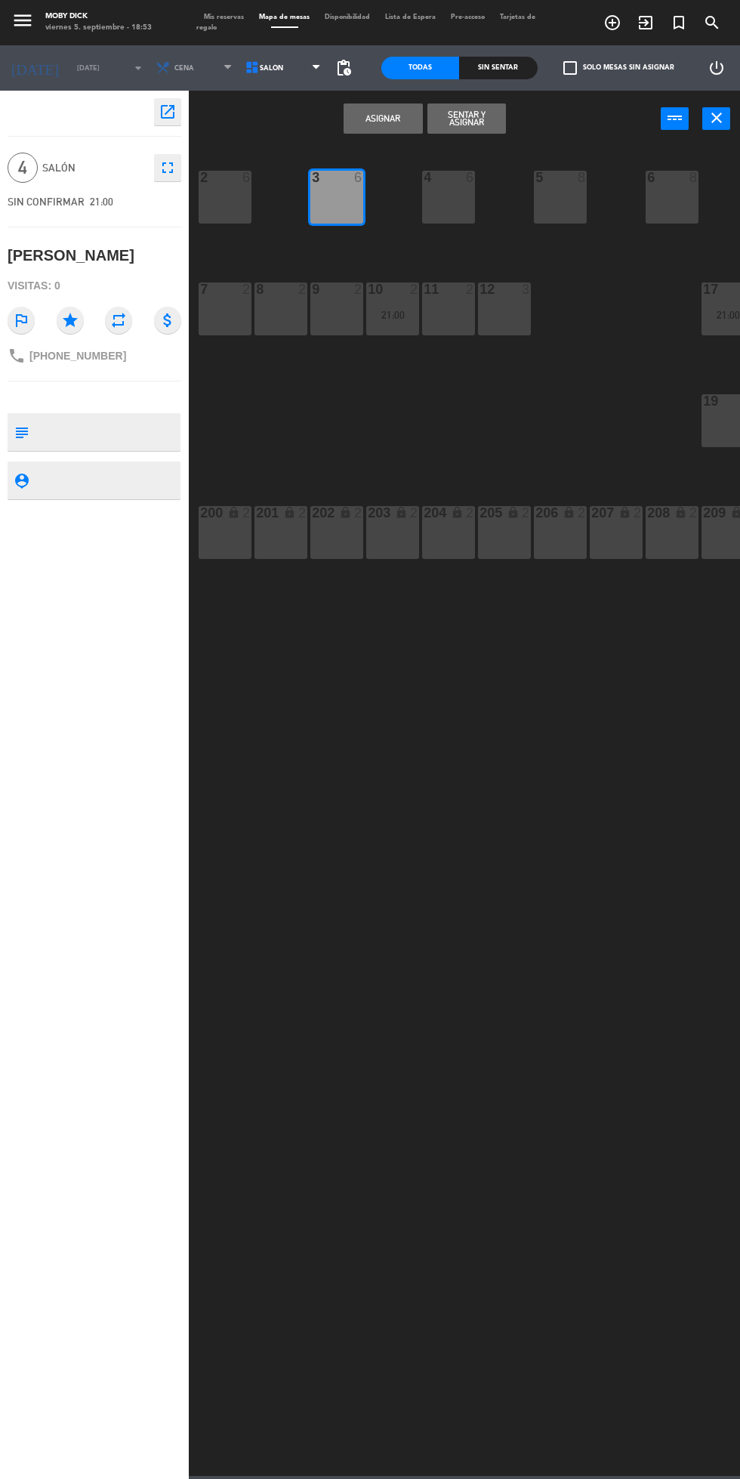
click at [406, 113] on button "Asignar" at bounding box center [383, 118] width 79 height 30
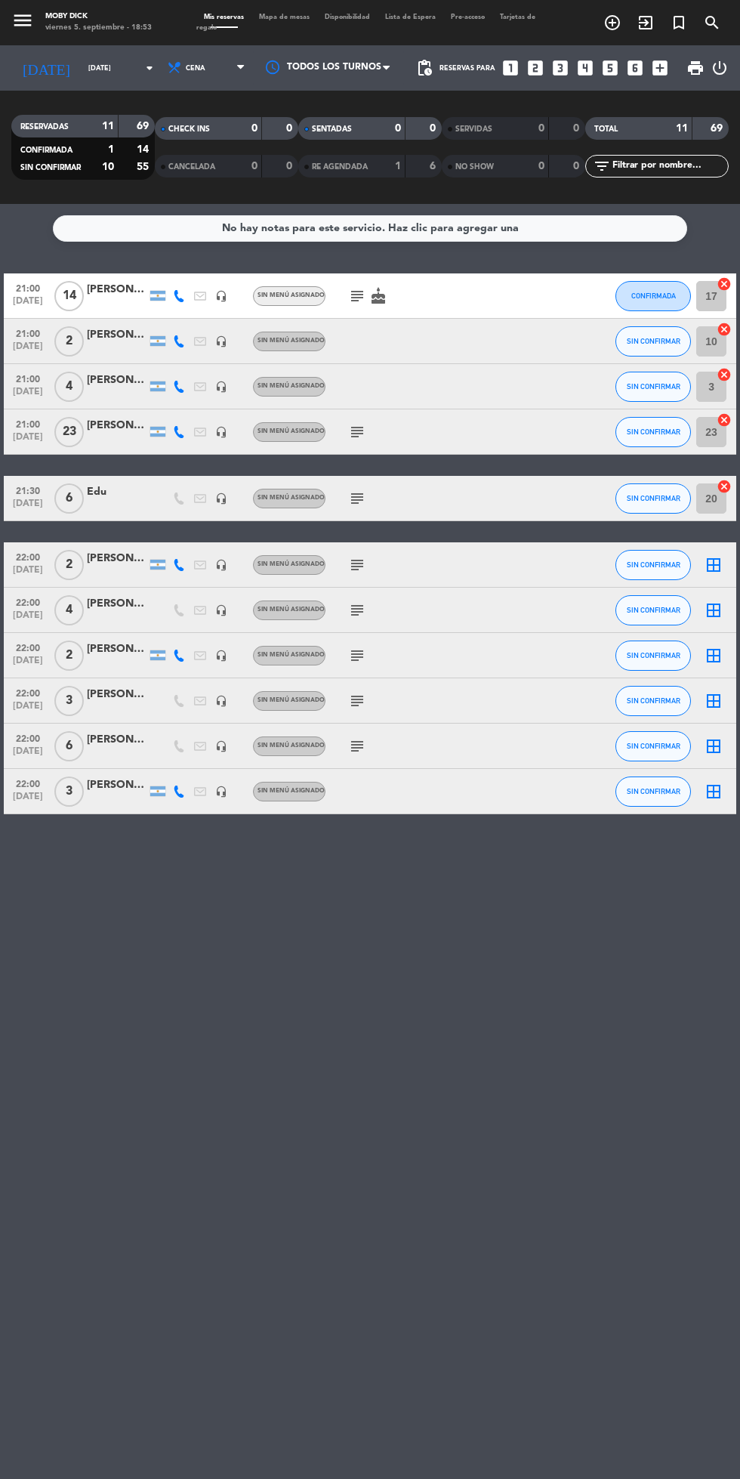
click at [710, 561] on icon "border_all" at bounding box center [714, 565] width 18 height 18
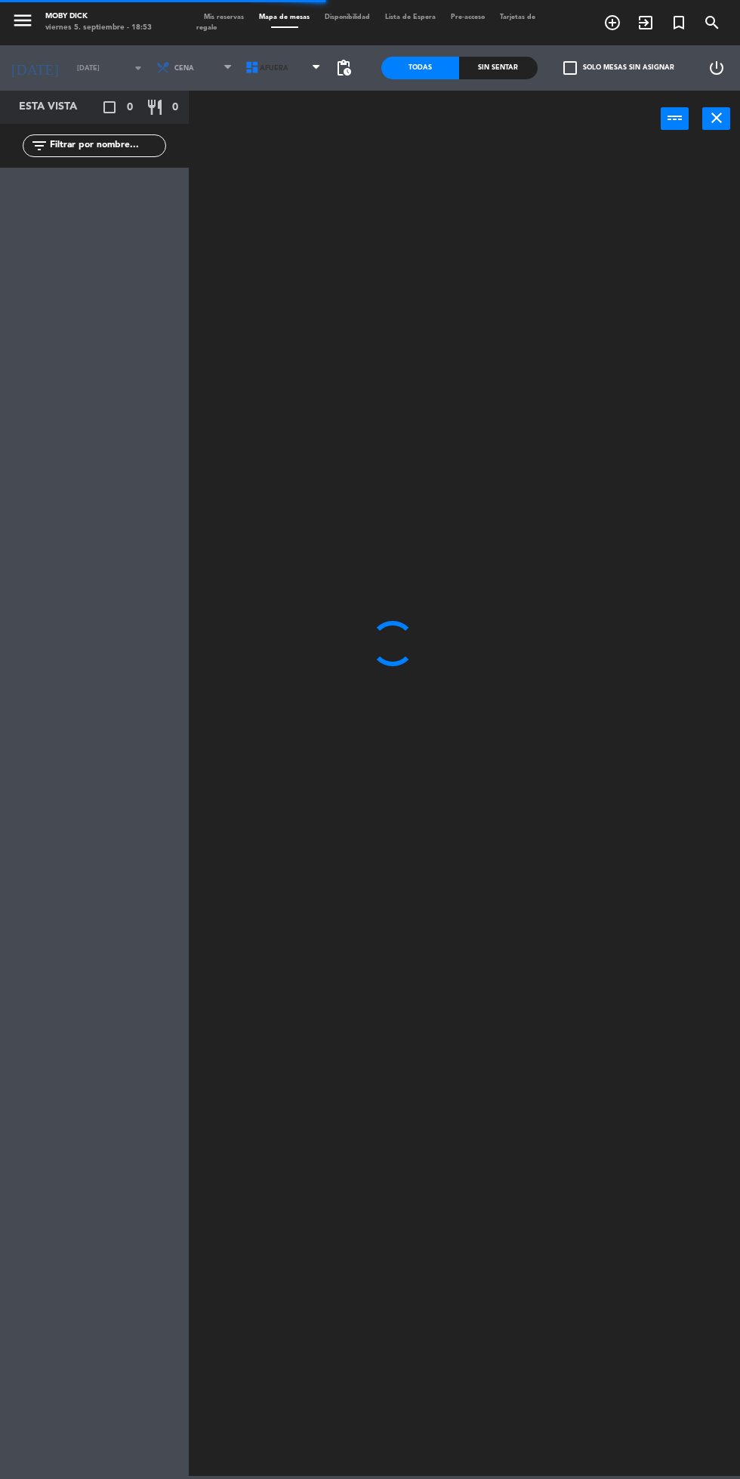
click at [284, 77] on span "AFUERA" at bounding box center [284, 67] width 89 height 33
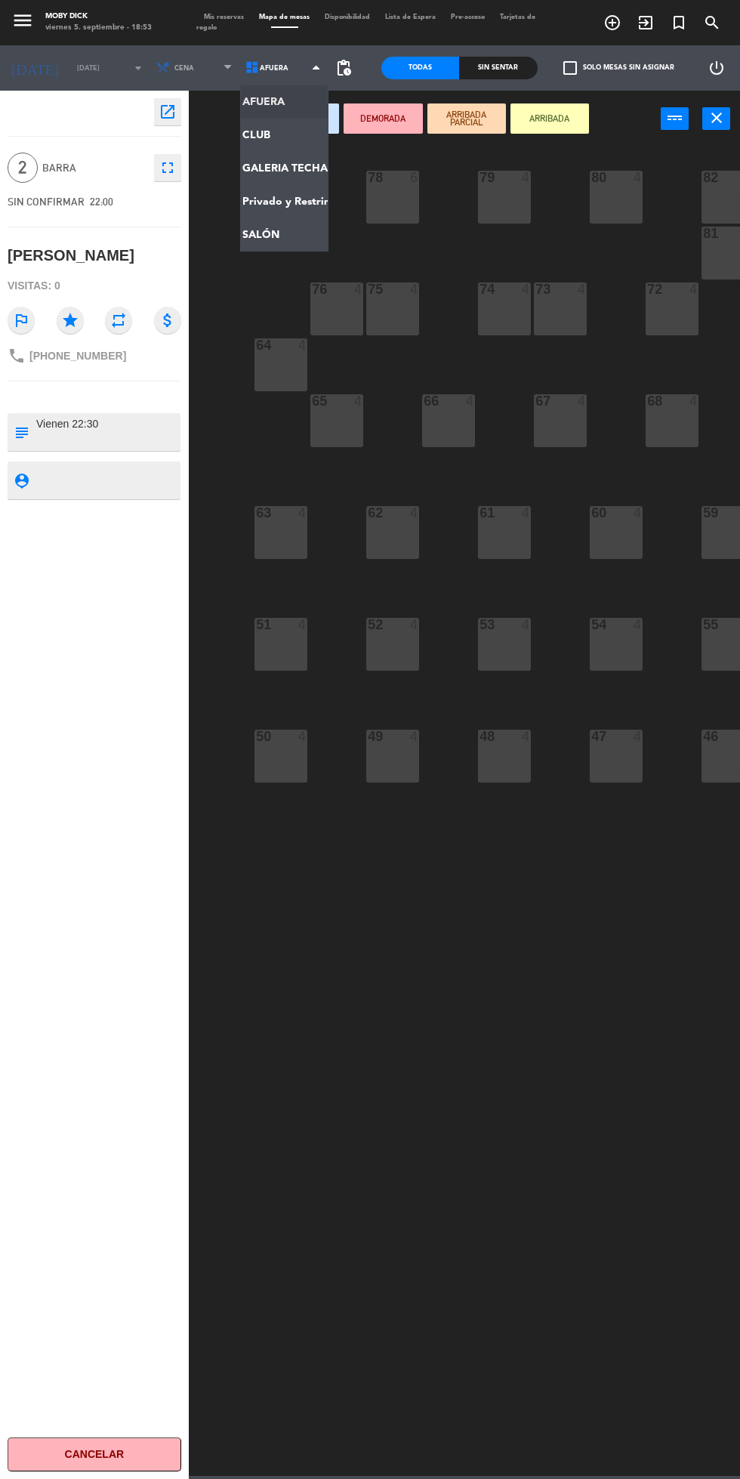
click at [293, 239] on ng-component "menu Moby [PERSON_NAME][DATE] 5. septiembre - 18:53 Mis reservas Mapa de mesas …" at bounding box center [370, 738] width 740 height 1476
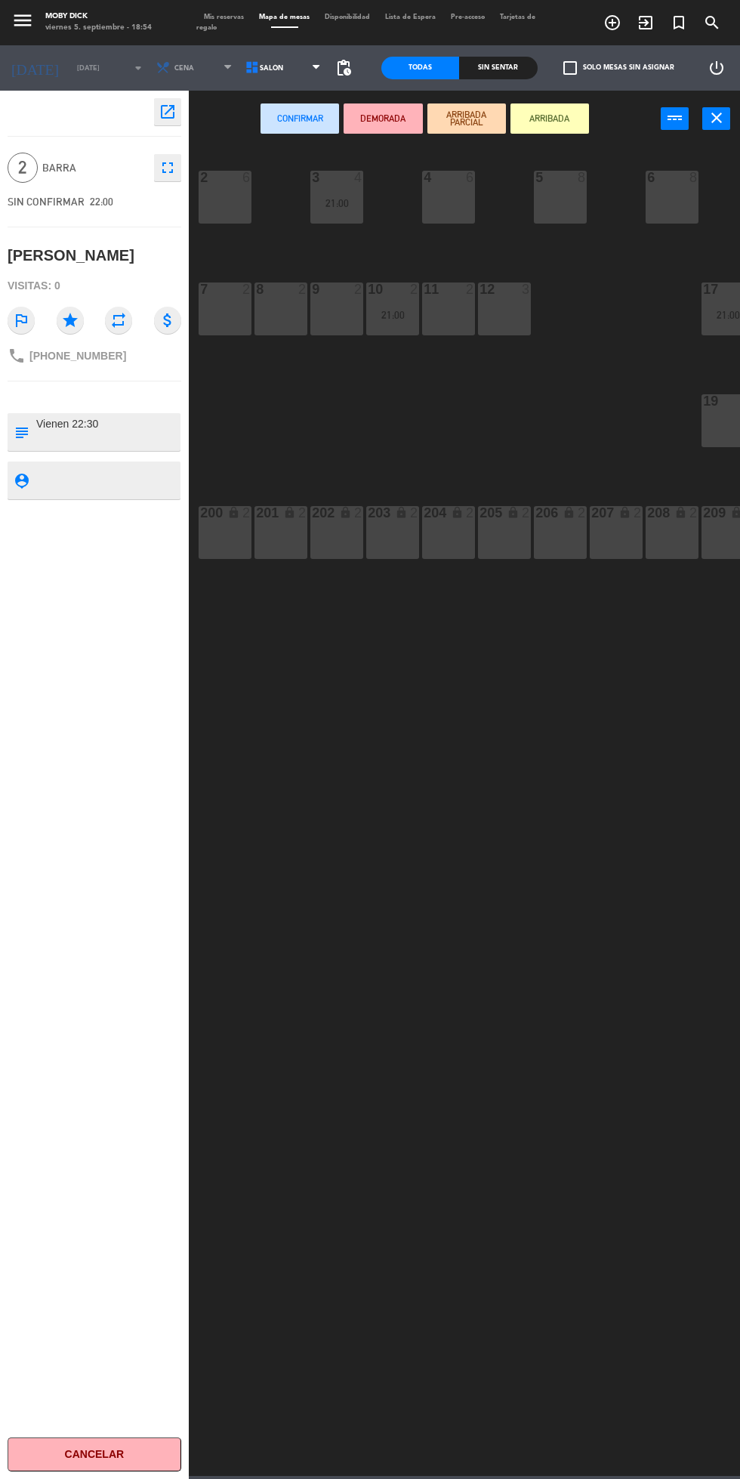
click at [341, 308] on div "9 2" at bounding box center [336, 309] width 53 height 53
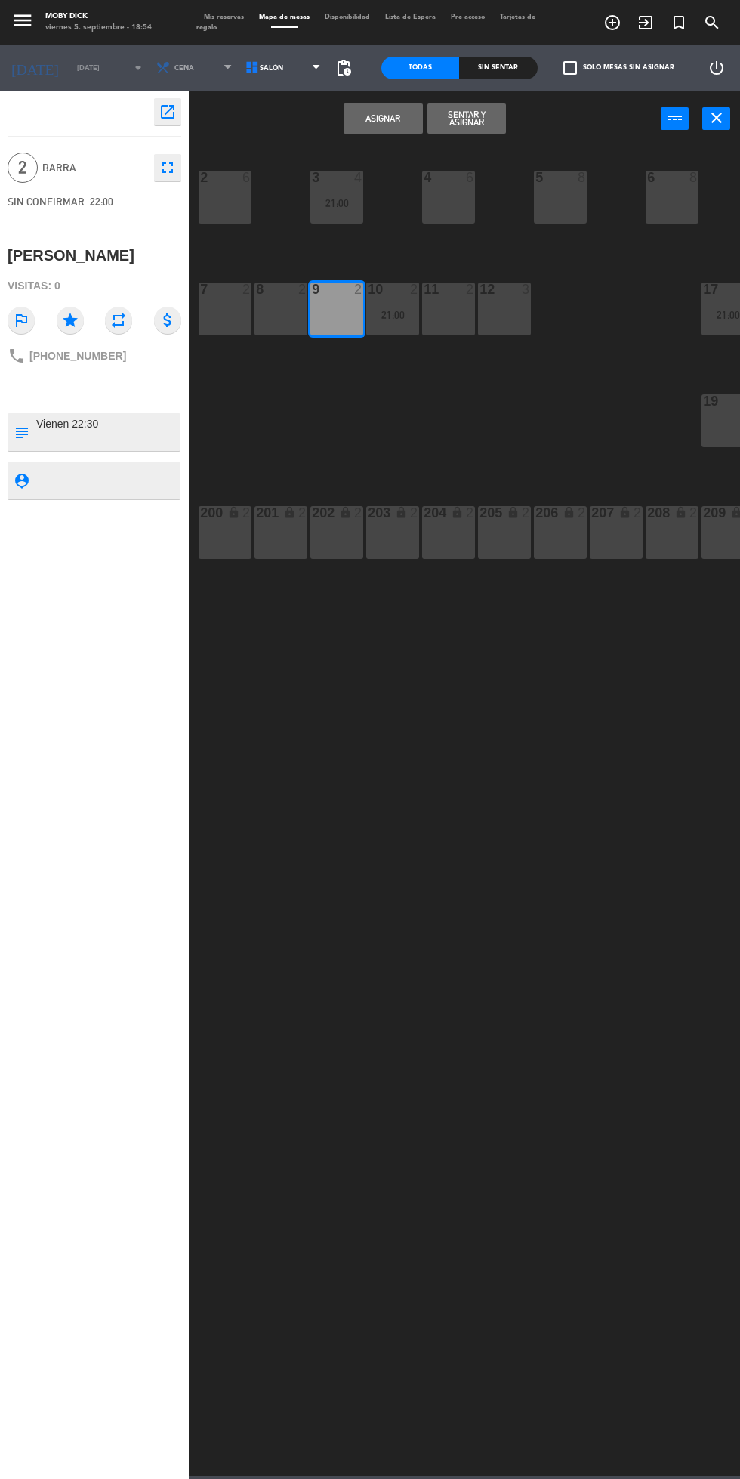
click at [400, 119] on button "Asignar" at bounding box center [383, 118] width 79 height 30
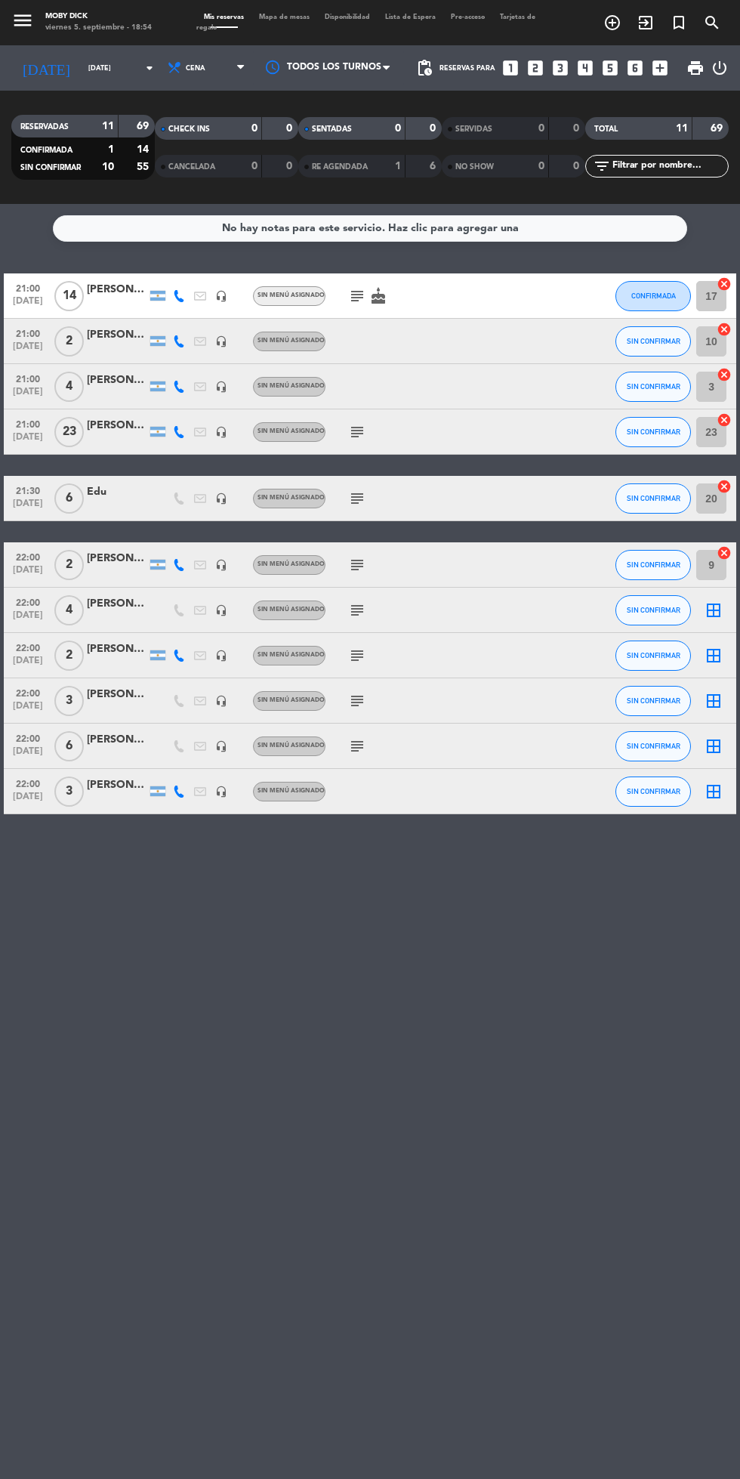
click at [362, 660] on icon "subject" at bounding box center [357, 656] width 18 height 18
click at [713, 655] on icon "border_all" at bounding box center [714, 656] width 18 height 18
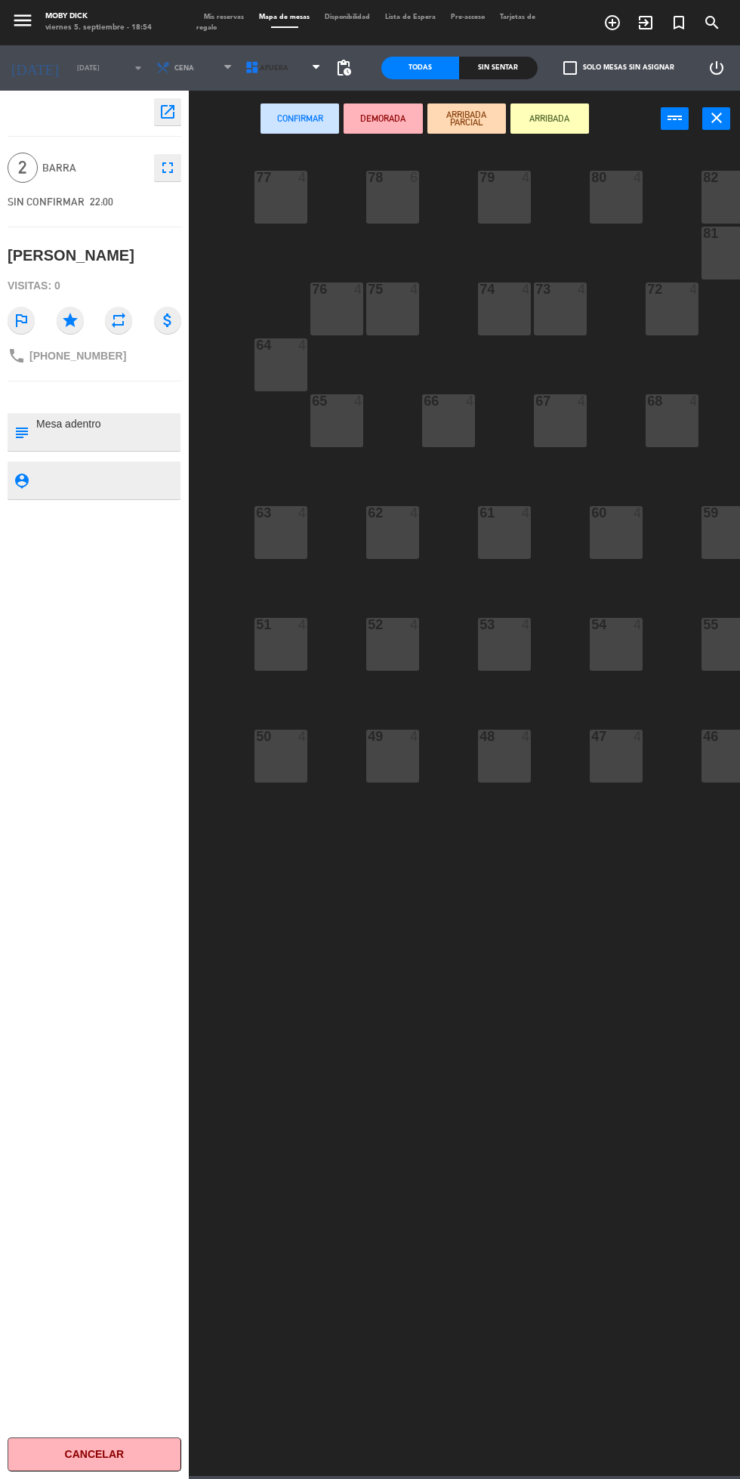
click at [283, 70] on span "AFUERA" at bounding box center [284, 67] width 89 height 33
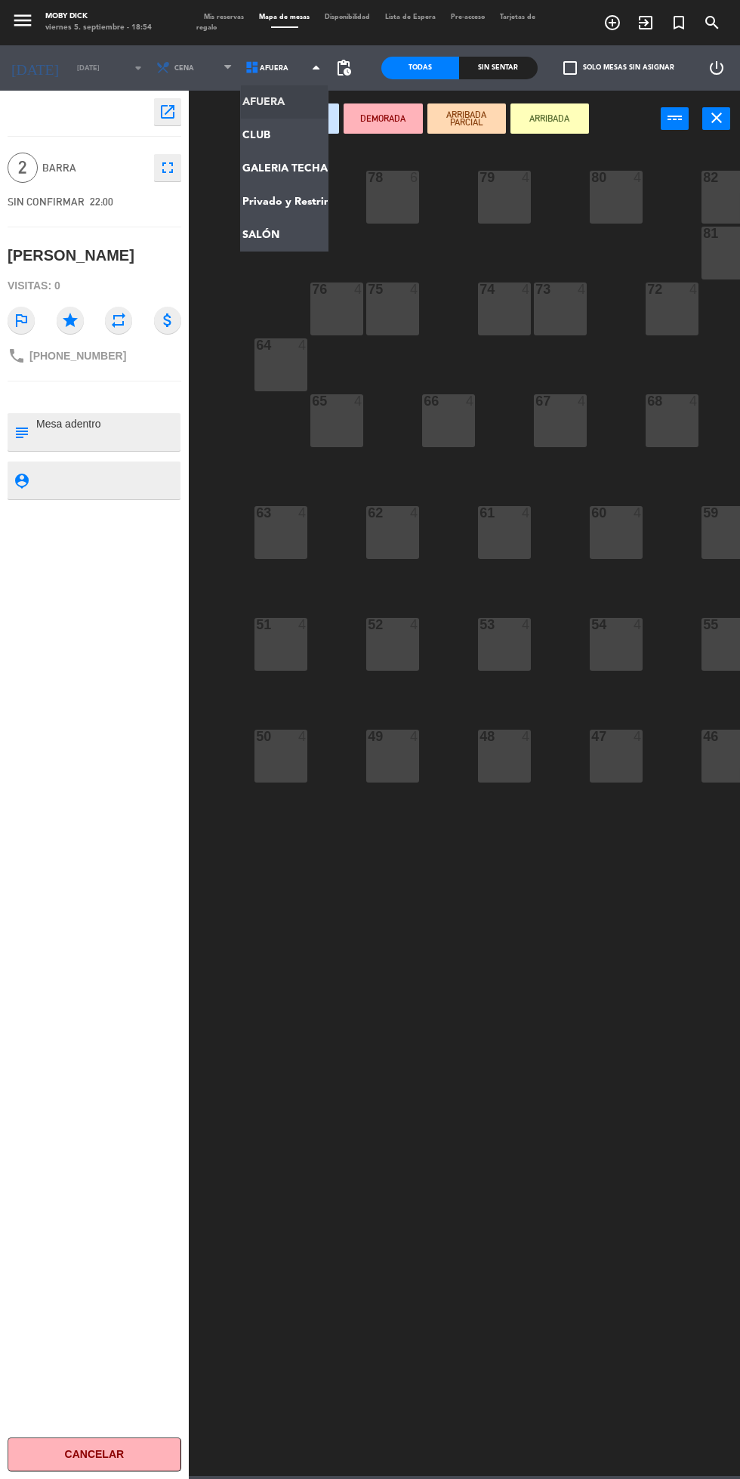
click at [288, 236] on ng-component "menu Moby [PERSON_NAME][DATE] 5. septiembre - 18:54 Mis reservas Mapa de mesas …" at bounding box center [370, 738] width 740 height 1476
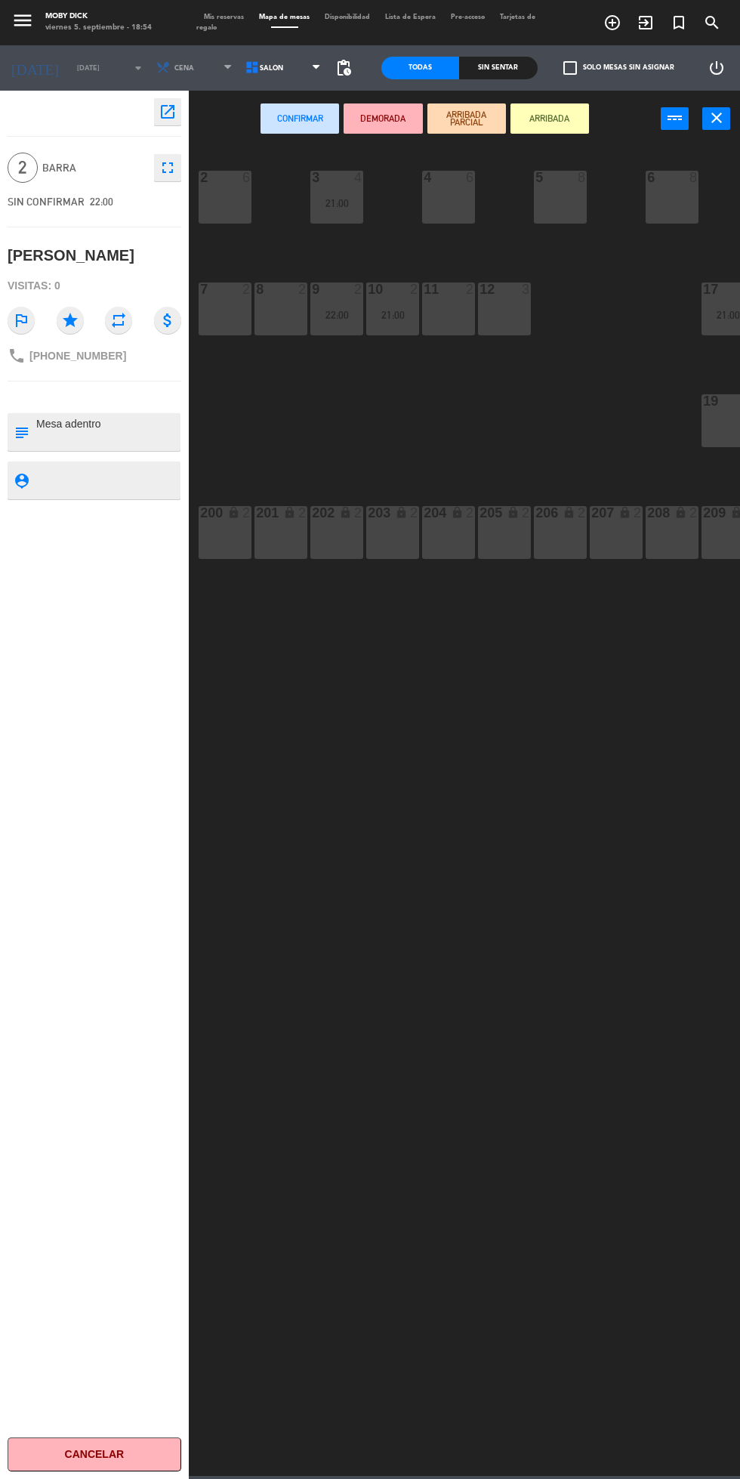
click at [292, 305] on div "8 2" at bounding box center [281, 309] width 53 height 53
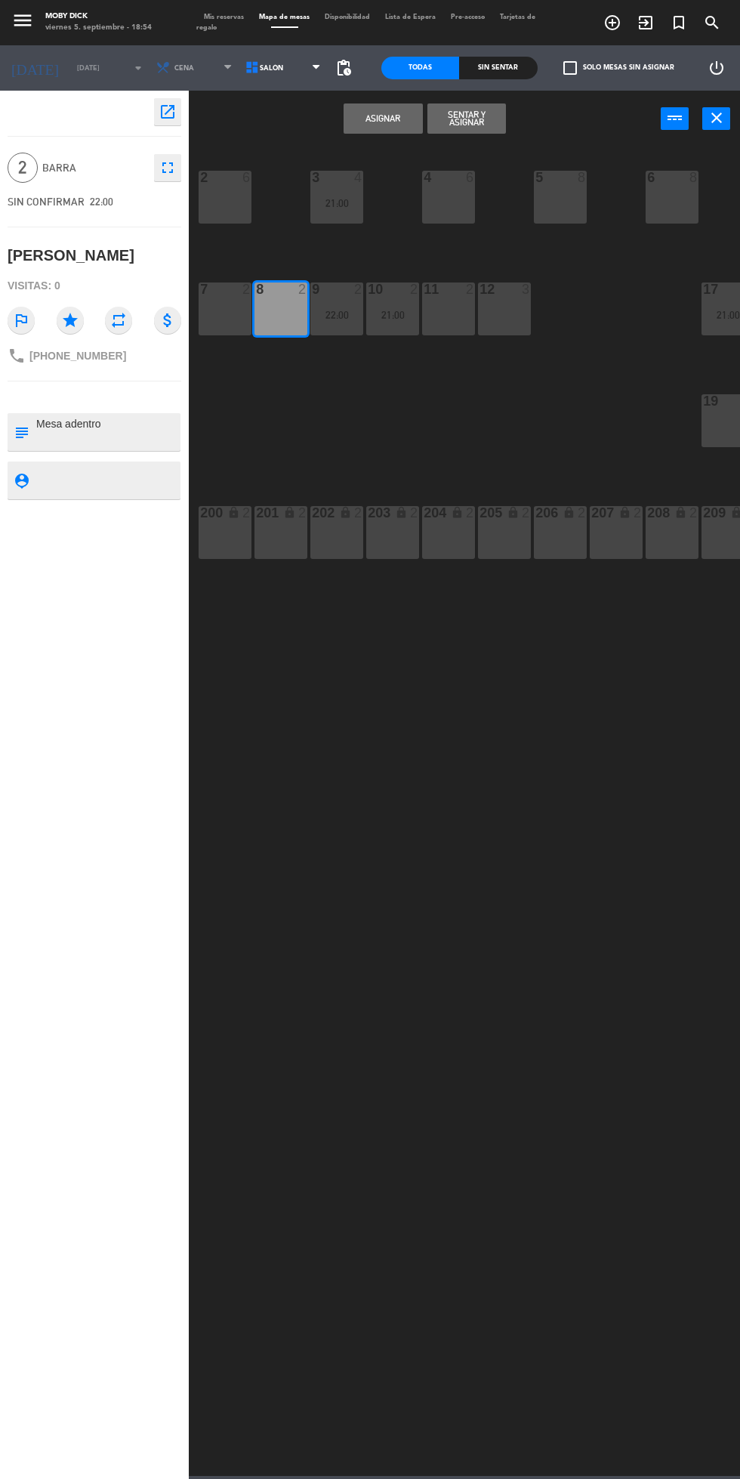
click at [388, 115] on button "Asignar" at bounding box center [383, 118] width 79 height 30
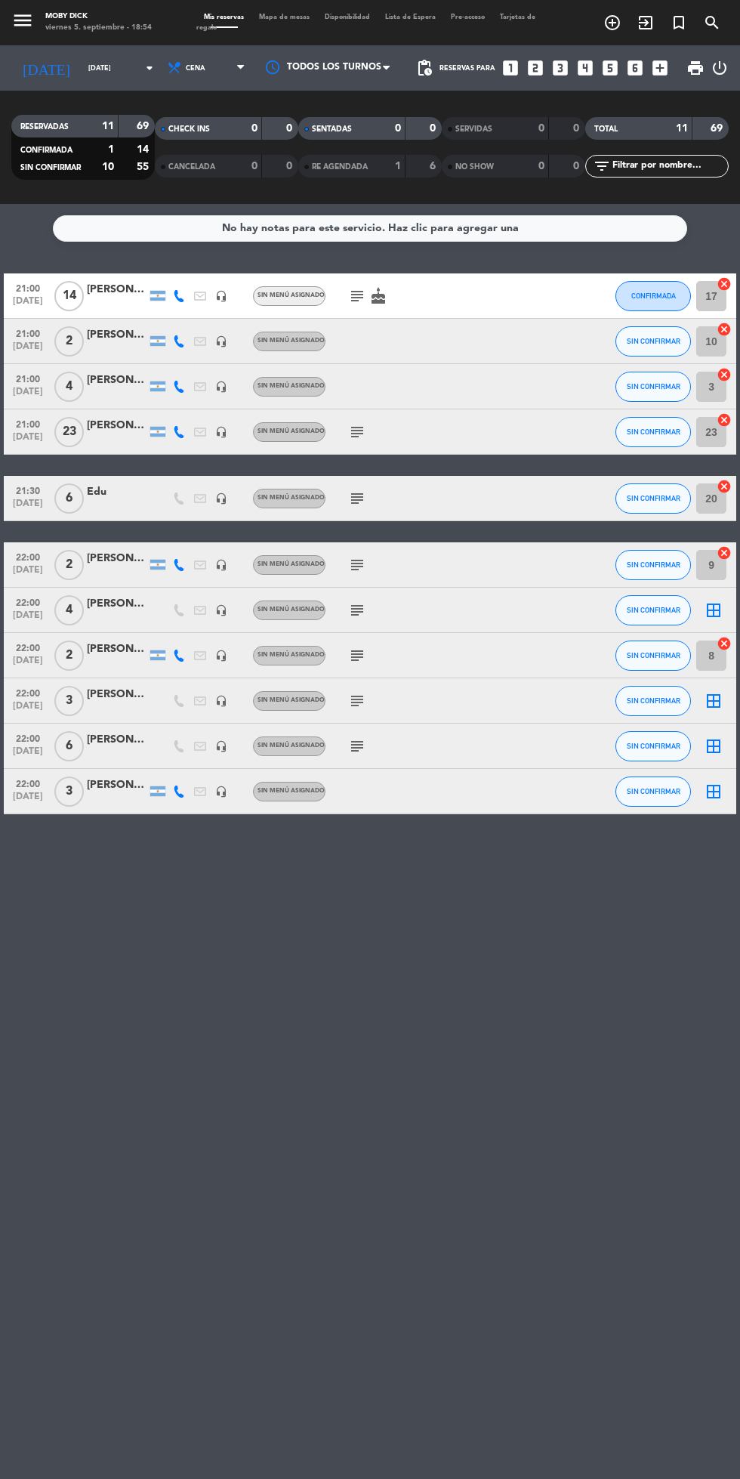
click at [355, 706] on icon "subject" at bounding box center [357, 701] width 18 height 18
click at [710, 701] on icon "border_all" at bounding box center [714, 701] width 18 height 18
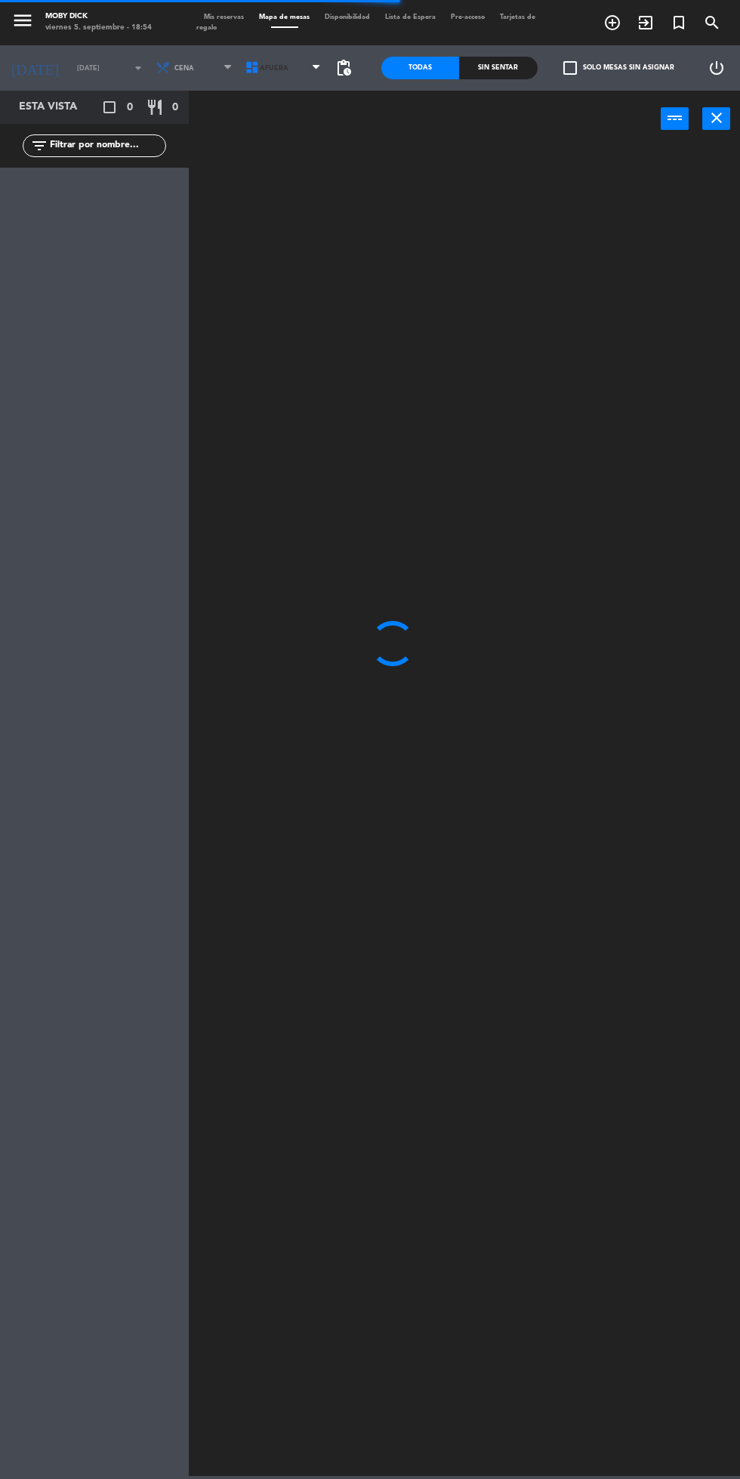
click at [301, 76] on span "AFUERA" at bounding box center [284, 67] width 89 height 33
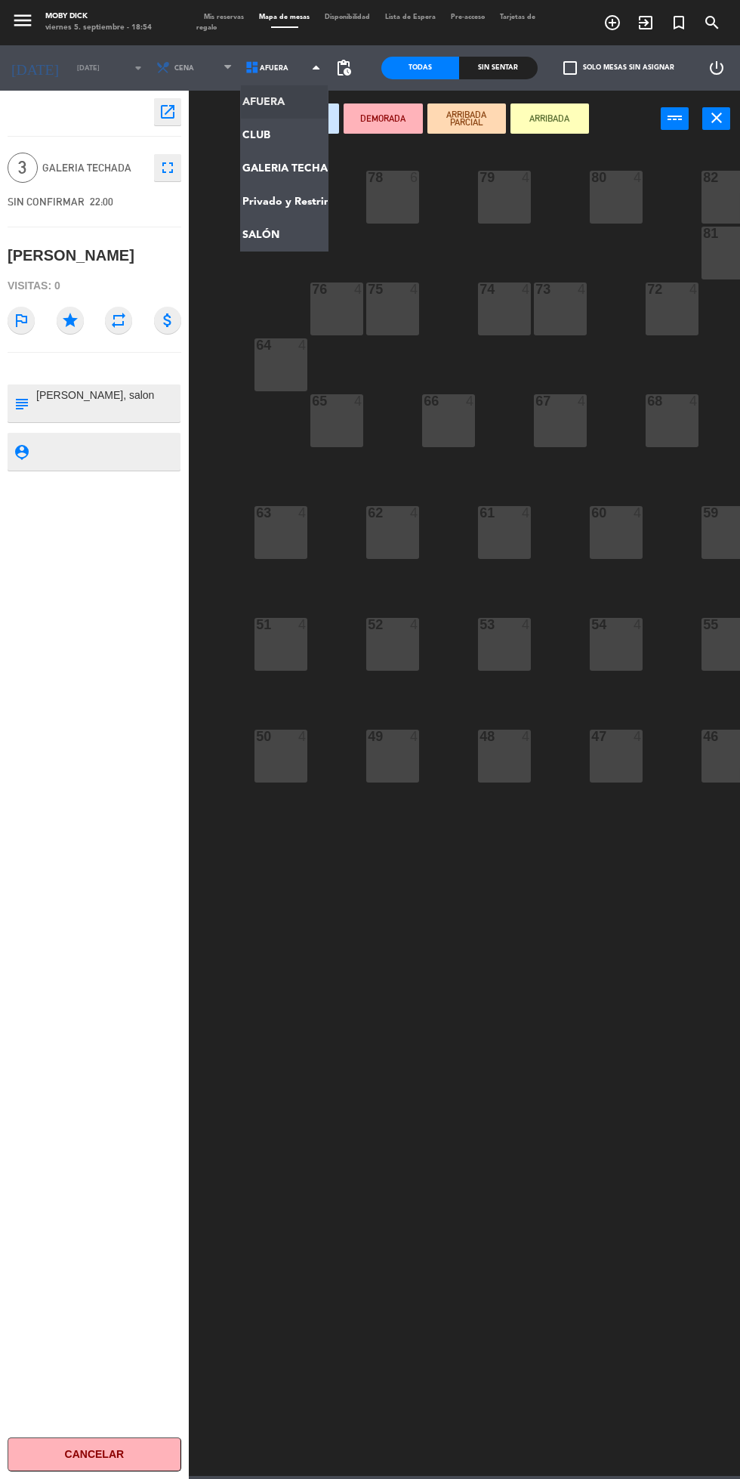
click at [278, 237] on ng-component "menu Moby [PERSON_NAME][DATE] 5. septiembre - 18:54 Mis reservas Mapa de mesas …" at bounding box center [370, 738] width 740 height 1476
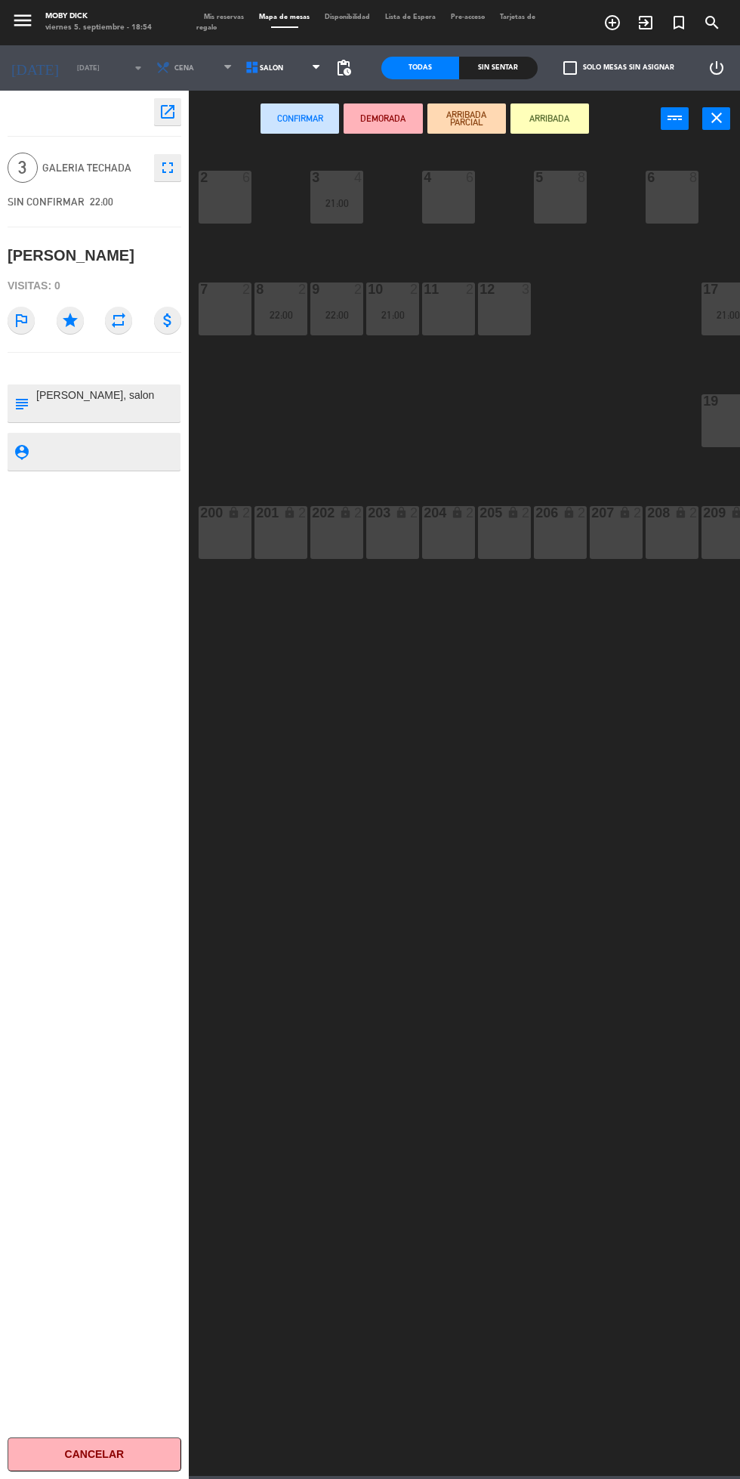
click at [717, 419] on div "19 2" at bounding box center [728, 420] width 53 height 53
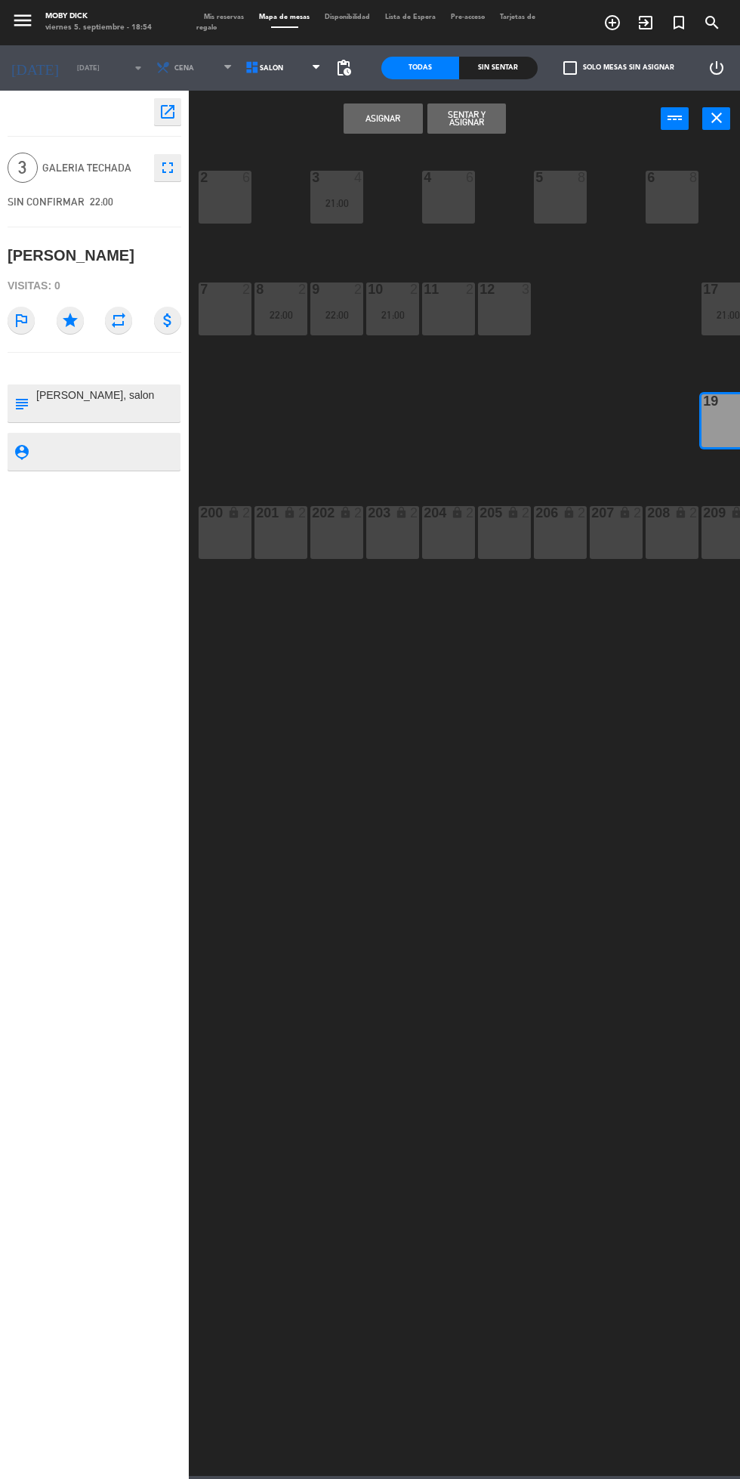
click at [375, 120] on button "Asignar" at bounding box center [383, 118] width 79 height 30
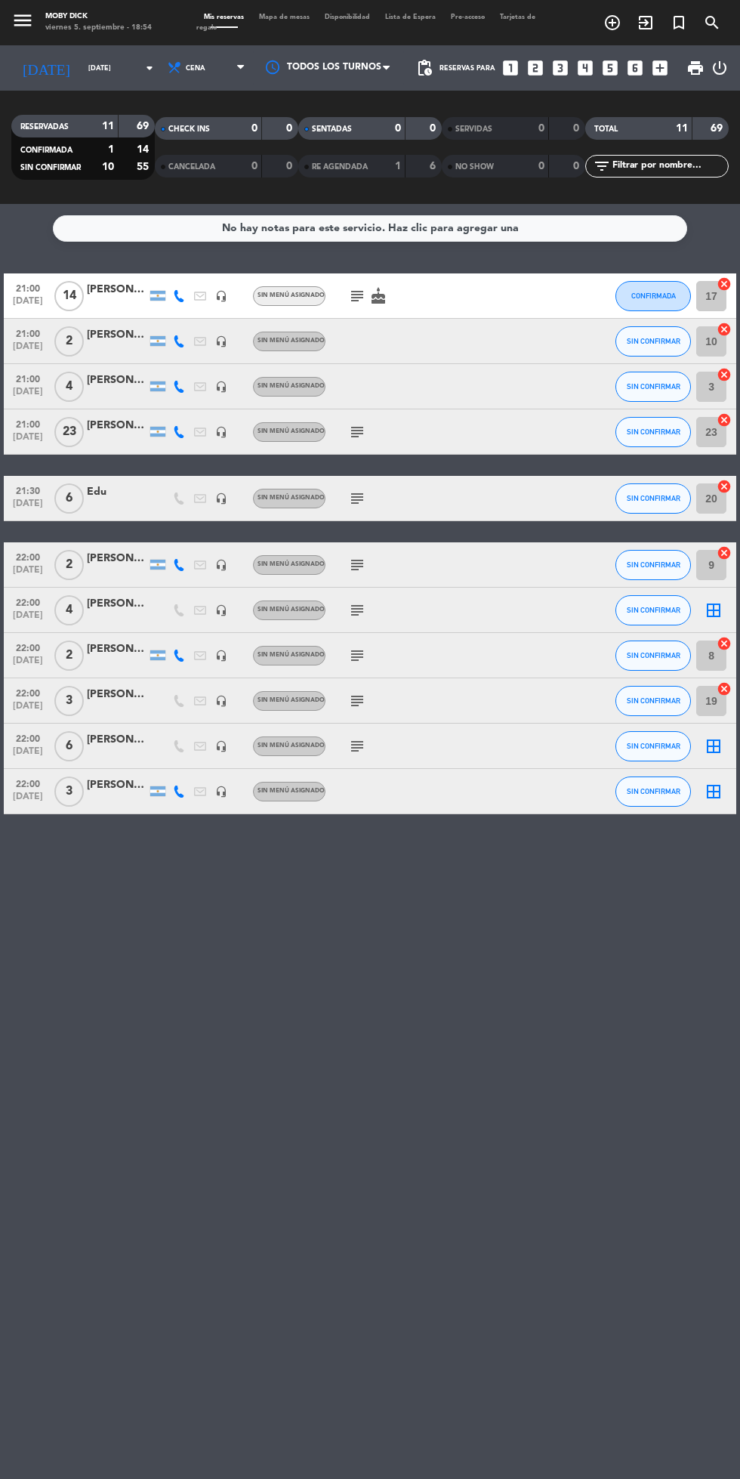
click at [711, 748] on icon "border_all" at bounding box center [714, 746] width 18 height 18
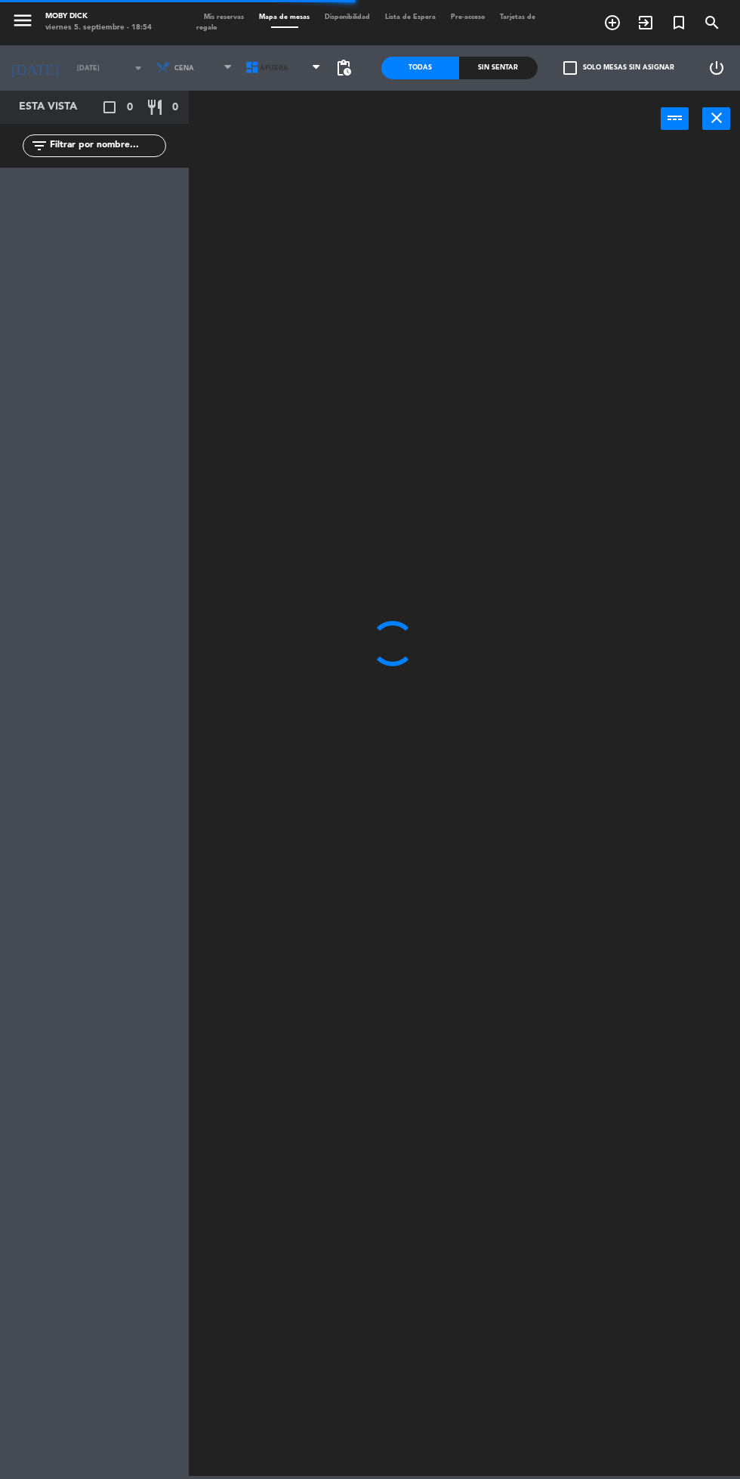
click at [301, 70] on span "AFUERA" at bounding box center [284, 67] width 89 height 33
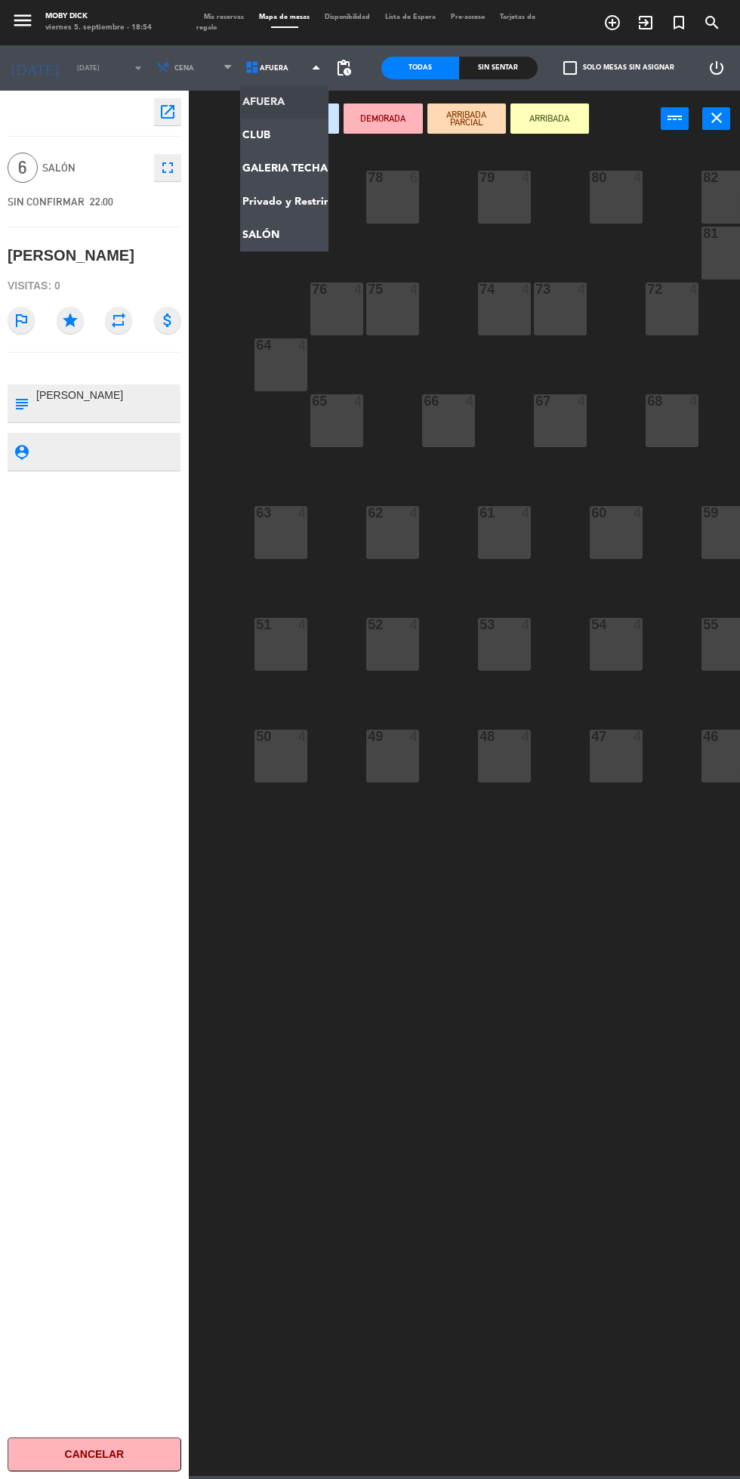
click at [221, 315] on div "77 4 78 6 82 4 80 4 79 4 81 4 73 4 74 4 72 4 75 4 76 4 71 4 64 4 68 4 69 4 70 4…" at bounding box center [468, 810] width 544 height 1332
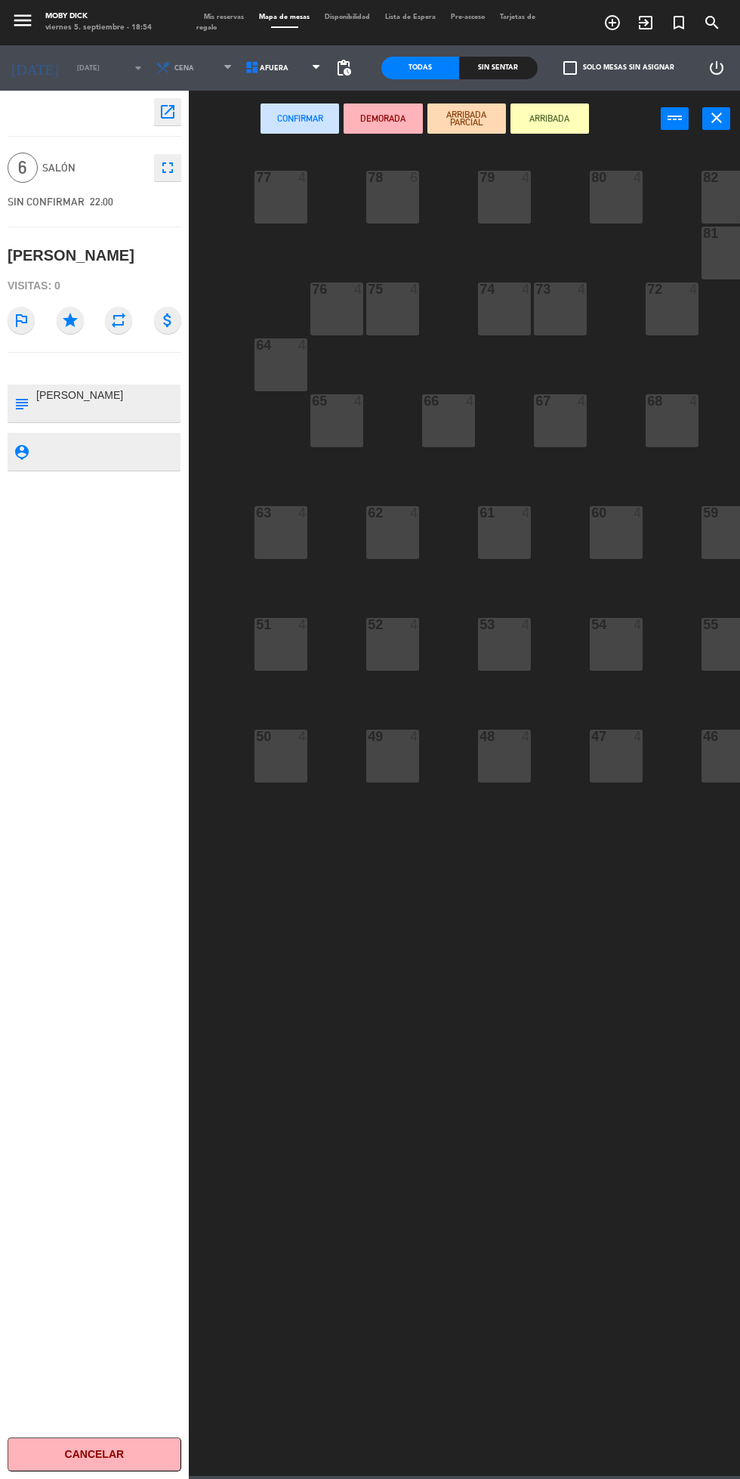
click at [718, 111] on icon "close" at bounding box center [717, 118] width 18 height 18
